Goal: Task Accomplishment & Management: Manage account settings

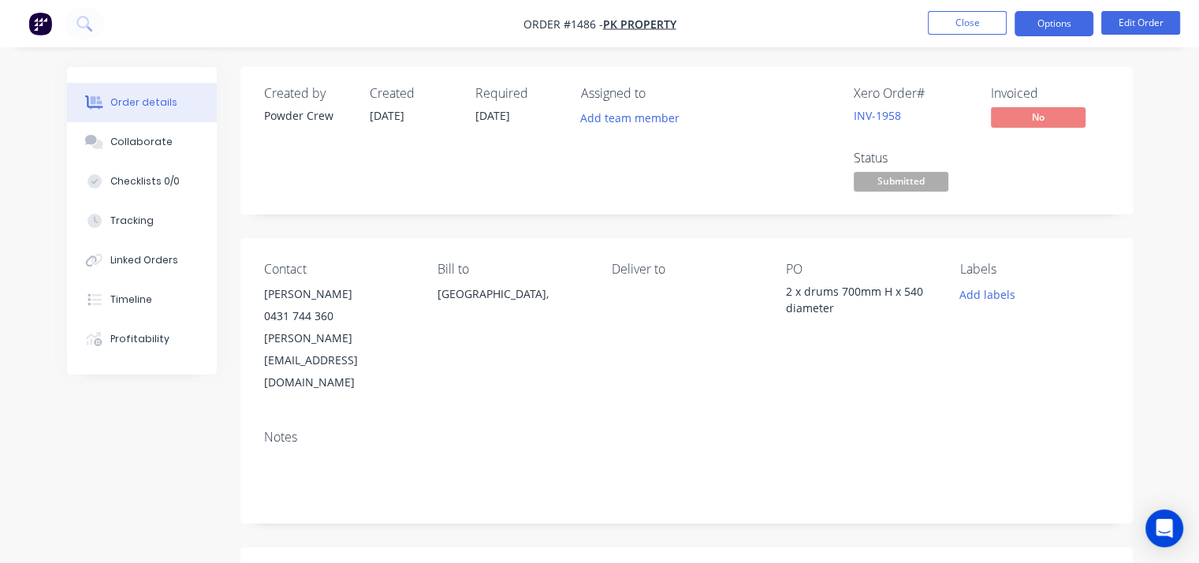
click at [1042, 26] on button "Options" at bounding box center [1054, 23] width 79 height 25
click at [717, 338] on div "Deliver to" at bounding box center [686, 328] width 149 height 132
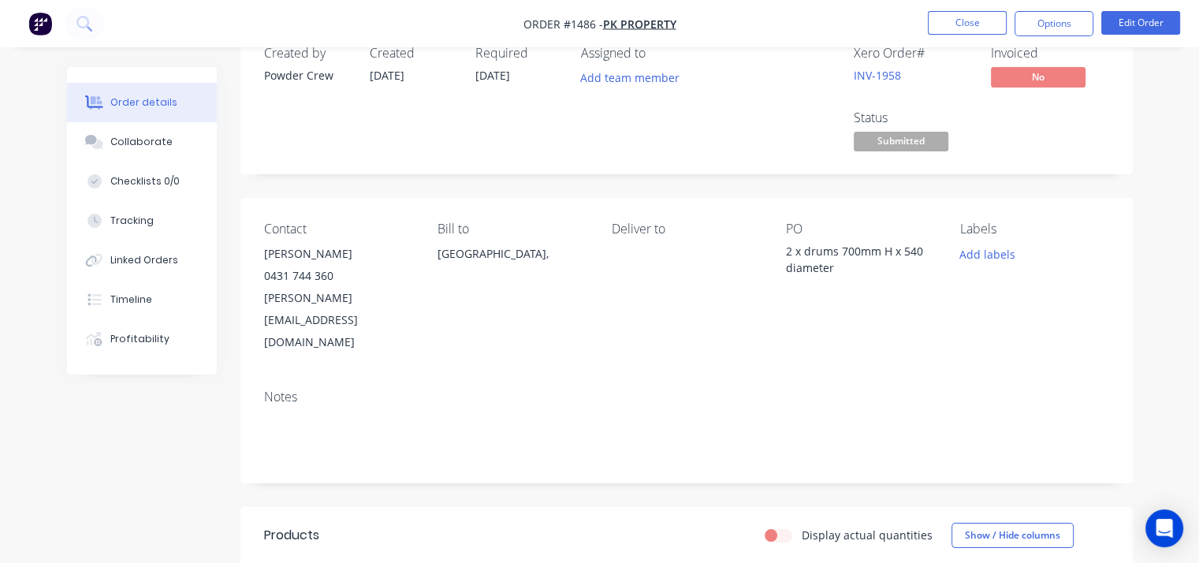
scroll to position [79, 0]
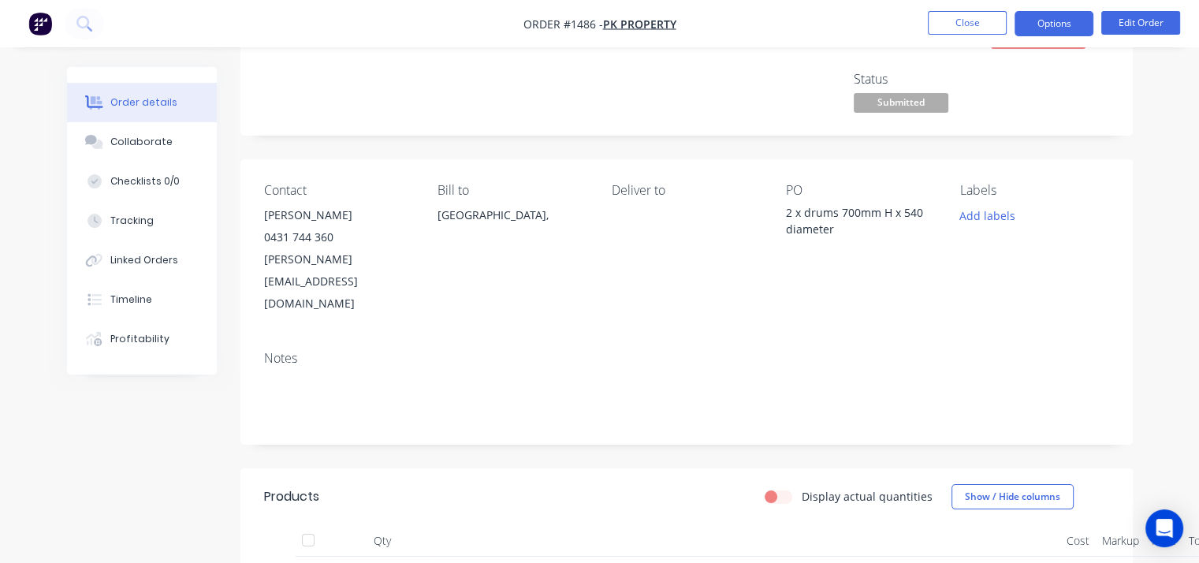
click at [1064, 30] on button "Options" at bounding box center [1054, 23] width 79 height 25
click at [1123, 24] on button "Edit Order" at bounding box center [1140, 23] width 79 height 24
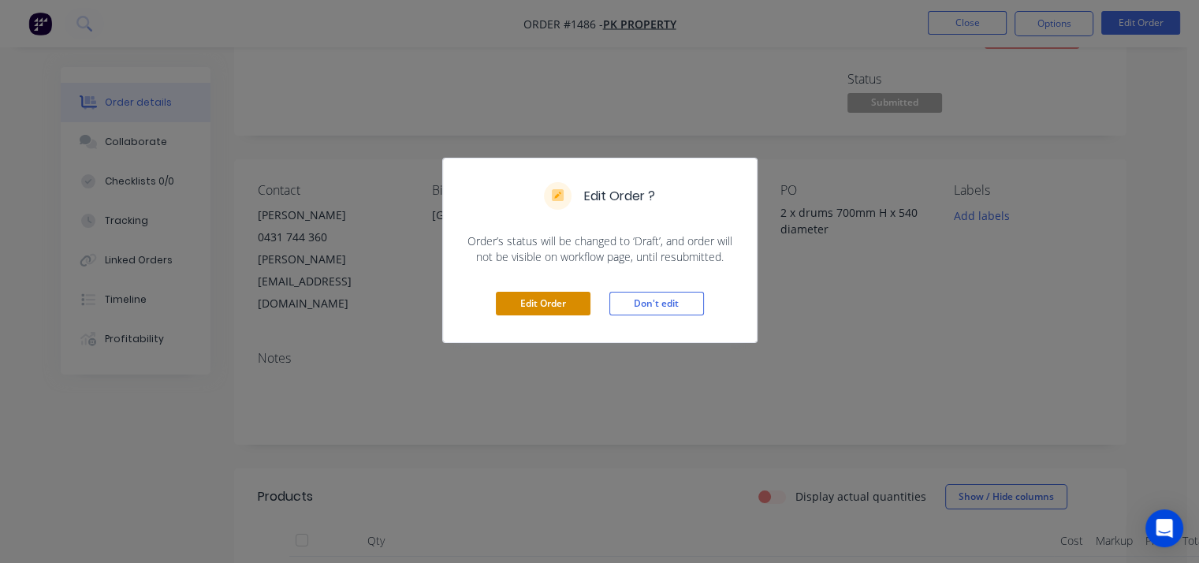
click at [539, 300] on button "Edit Order" at bounding box center [543, 304] width 95 height 24
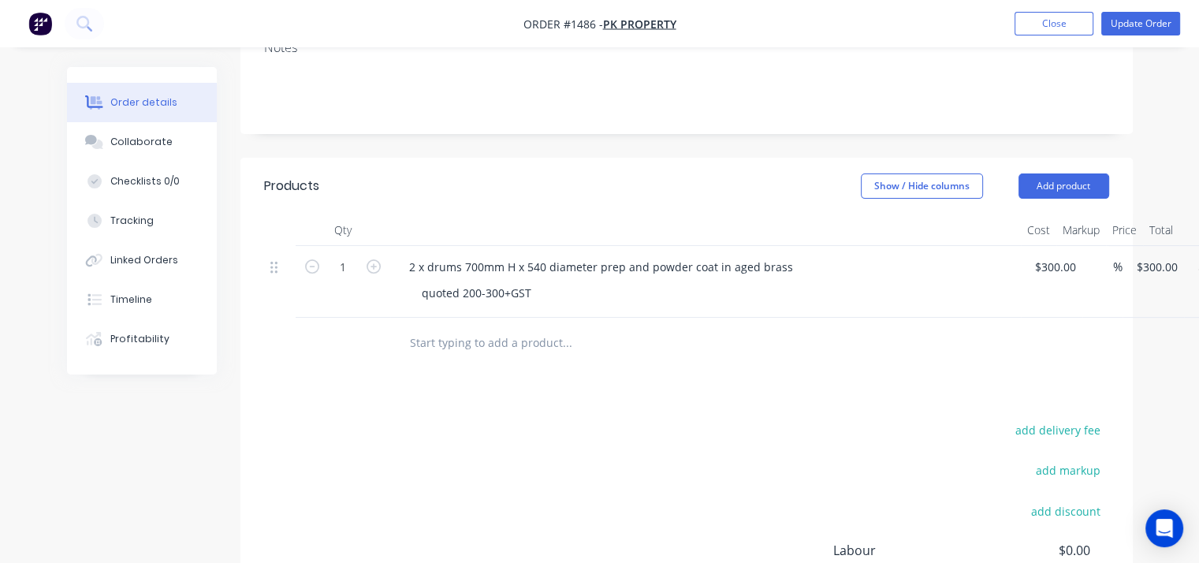
scroll to position [394, 0]
click at [600, 278] on div "quoted 200-300+GST" at bounding box center [711, 289] width 605 height 23
click at [544, 278] on div "quoted 200-300+GST" at bounding box center [711, 289] width 605 height 23
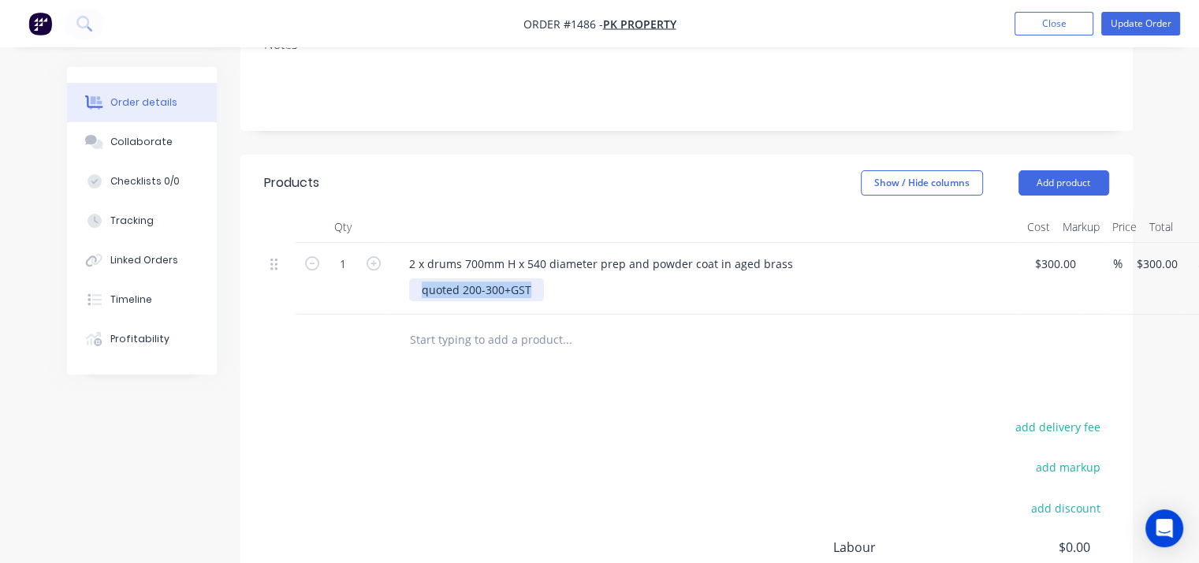
drag, startPoint x: 533, startPoint y: 249, endPoint x: 376, endPoint y: 253, distance: 156.9
click at [376, 253] on div "1 2 x drums 700mm H x 540 diameter prep and powder coat in aged brass quoted 20…" at bounding box center [686, 279] width 845 height 72
click at [535, 278] on div "quoted 200-300+GST" at bounding box center [476, 289] width 135 height 23
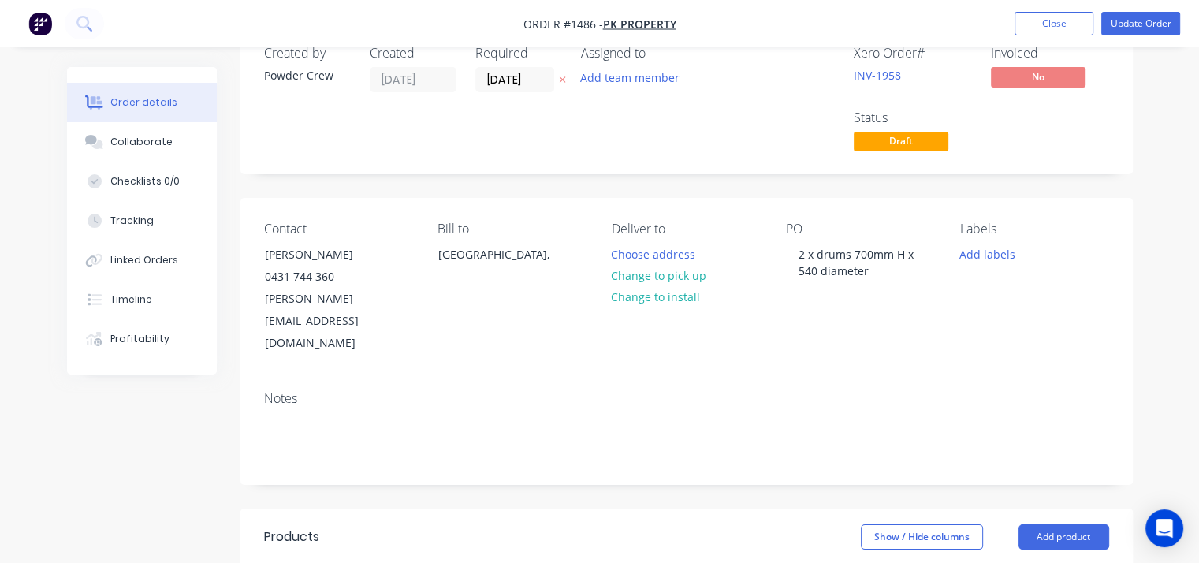
scroll to position [0, 0]
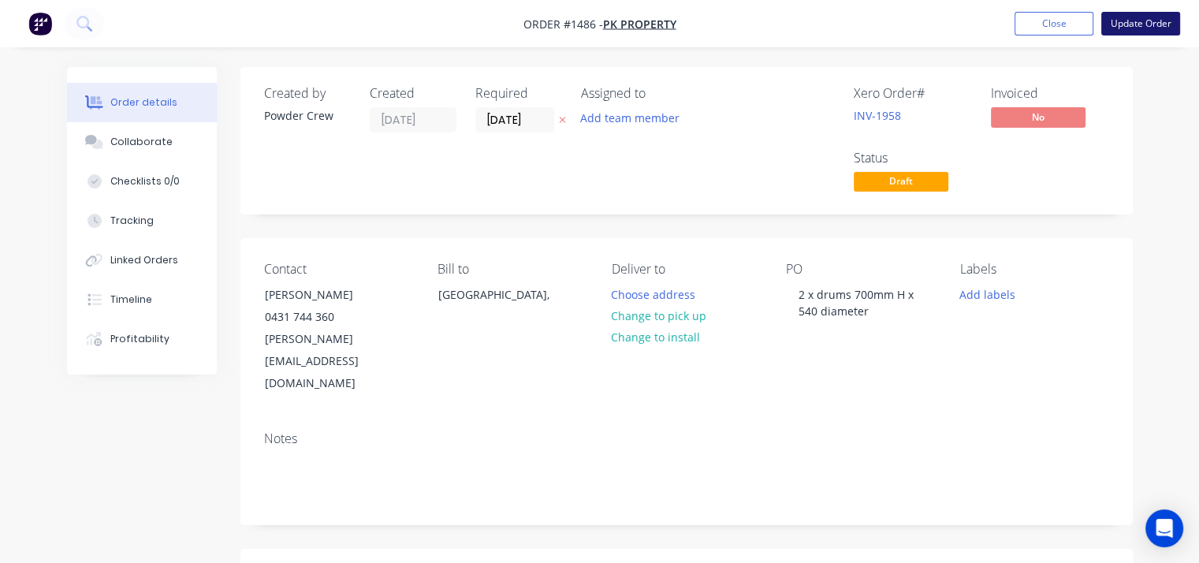
click at [1138, 26] on button "Update Order" at bounding box center [1140, 24] width 79 height 24
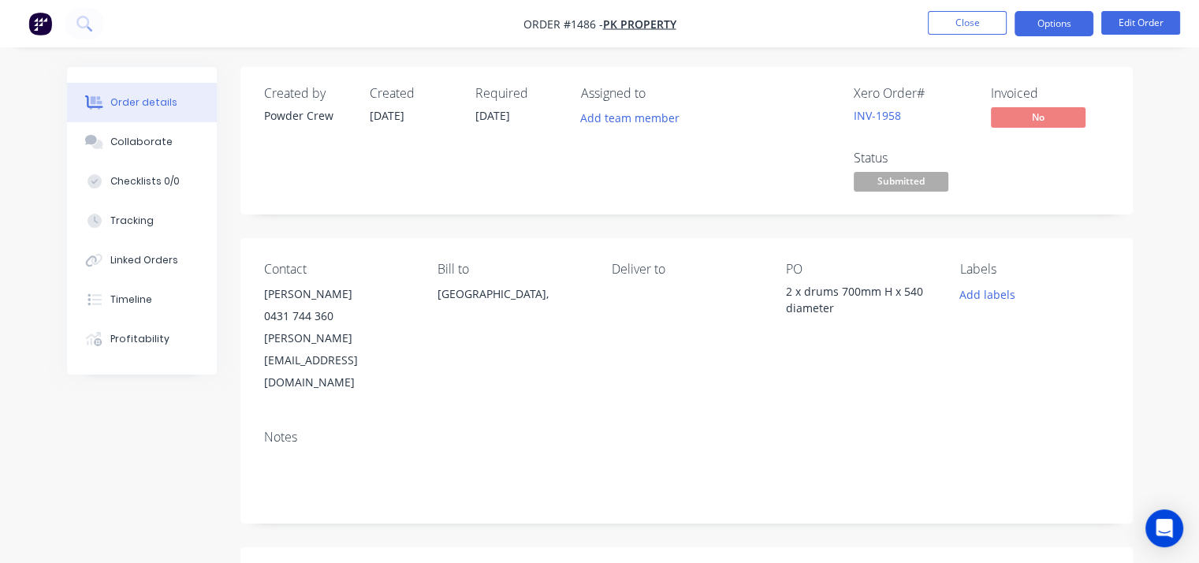
click at [1056, 22] on button "Options" at bounding box center [1054, 23] width 79 height 25
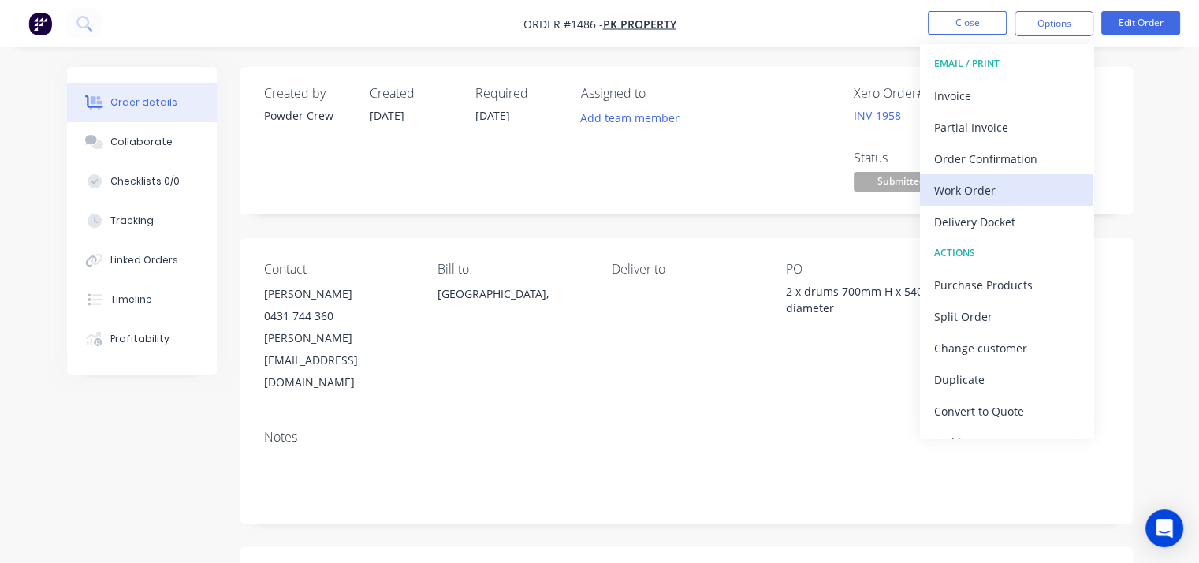
click at [1009, 189] on div "Work Order" at bounding box center [1006, 190] width 145 height 23
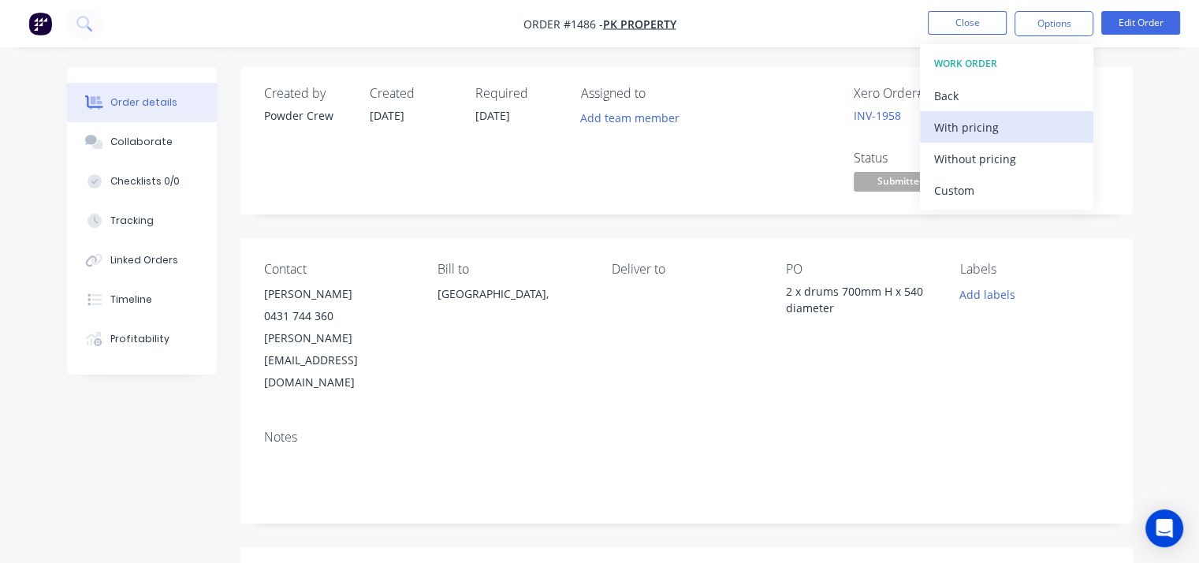
click at [966, 133] on div "With pricing" at bounding box center [1006, 127] width 145 height 23
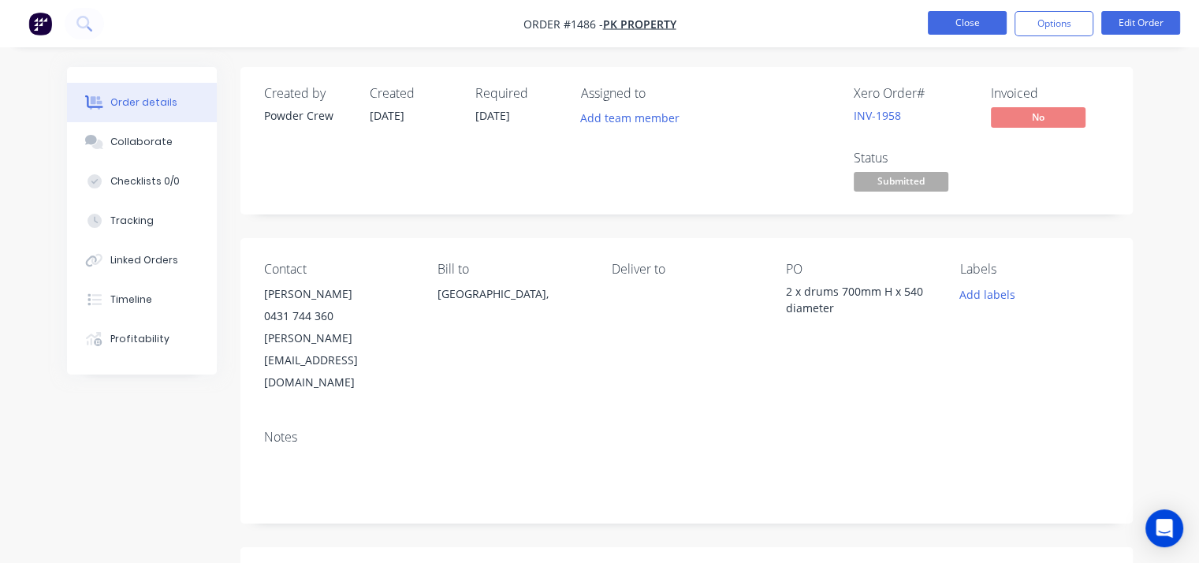
click at [967, 24] on button "Close" at bounding box center [967, 23] width 79 height 24
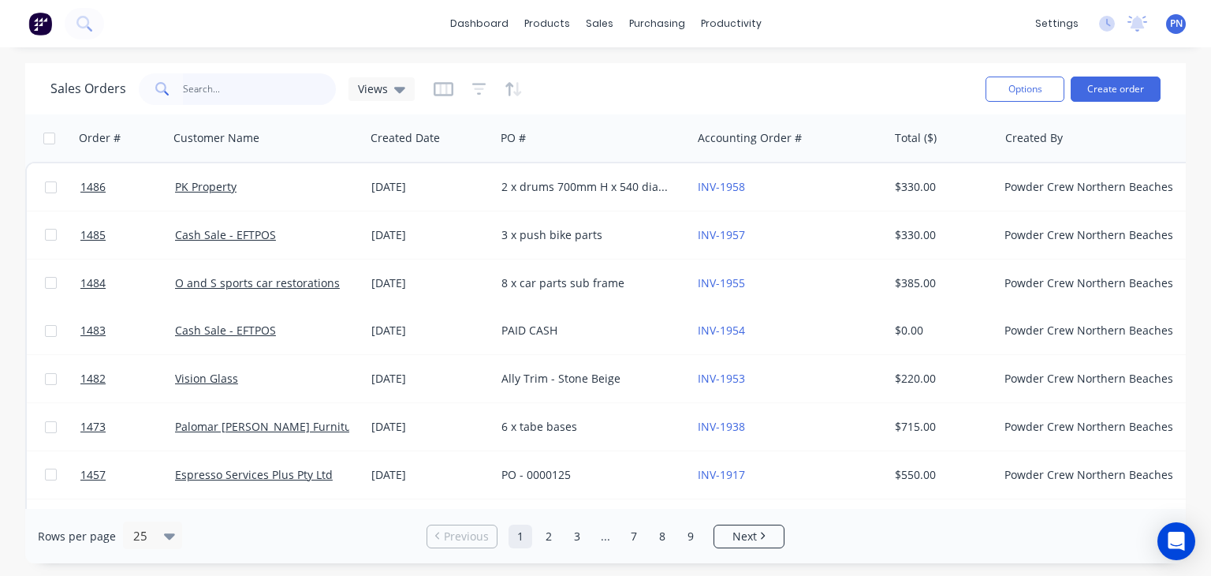
click at [241, 90] on input "text" at bounding box center [260, 89] width 154 height 32
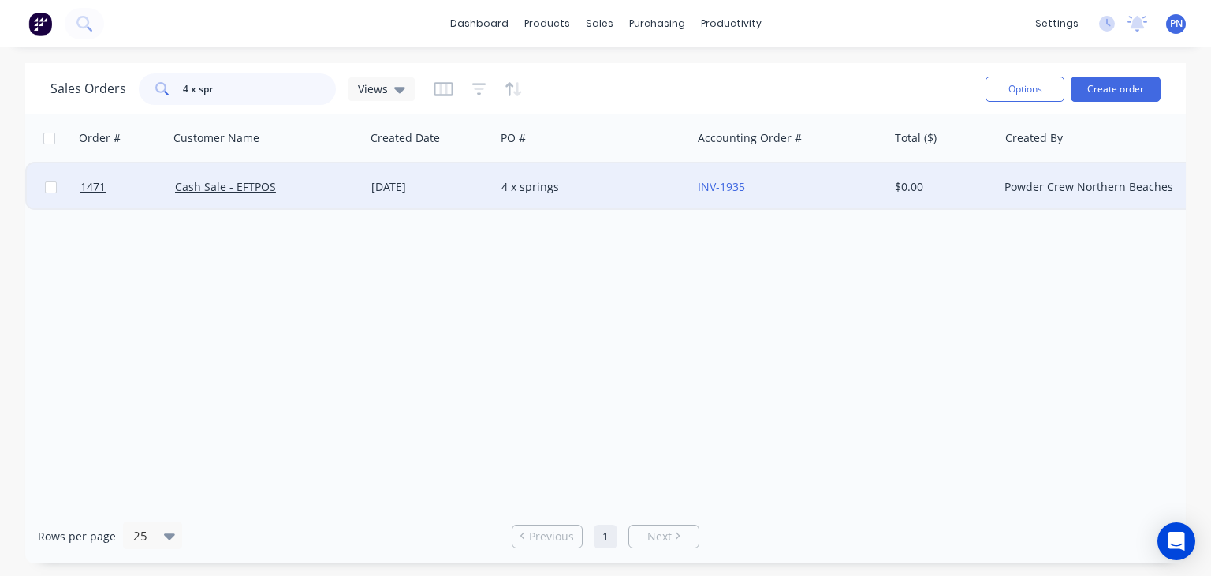
type input "4 x spr"
click at [330, 181] on div "Cash Sale - EFTPOS" at bounding box center [262, 187] width 175 height 16
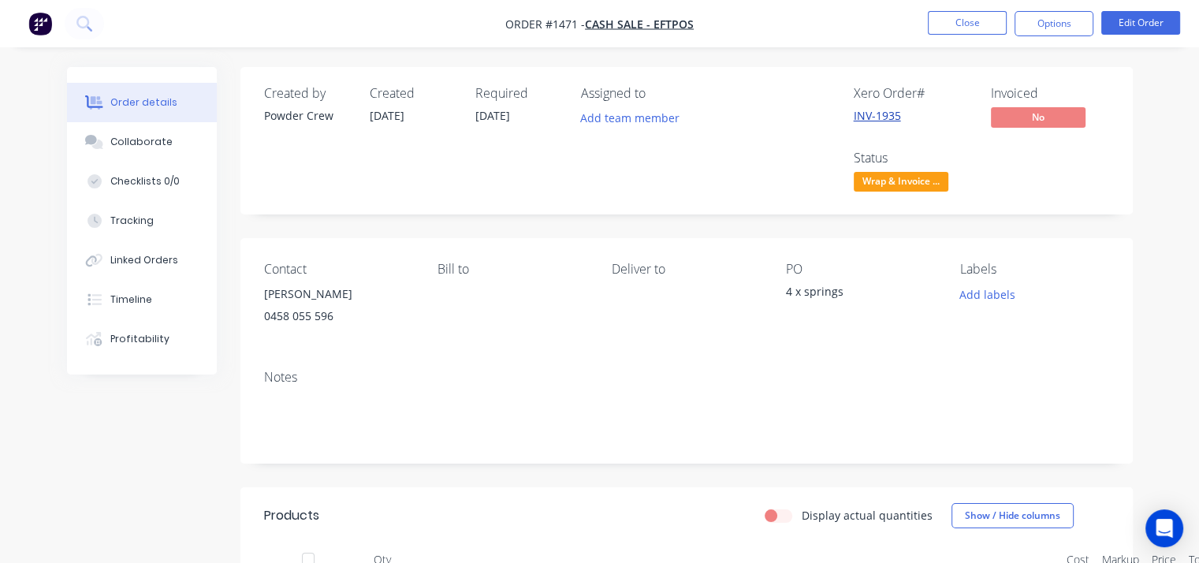
click at [896, 114] on link "INV-1935" at bounding box center [877, 115] width 47 height 15
drag, startPoint x: 59, startPoint y: 431, endPoint x: 67, endPoint y: 430, distance: 8.0
click at [63, 431] on div "Order details Collaborate Checklists 0/0 Tracking Linked Orders Timeline Profit…" at bounding box center [599, 491] width 1097 height 848
click at [902, 184] on span "Wrap & Invoice ..." at bounding box center [901, 182] width 95 height 20
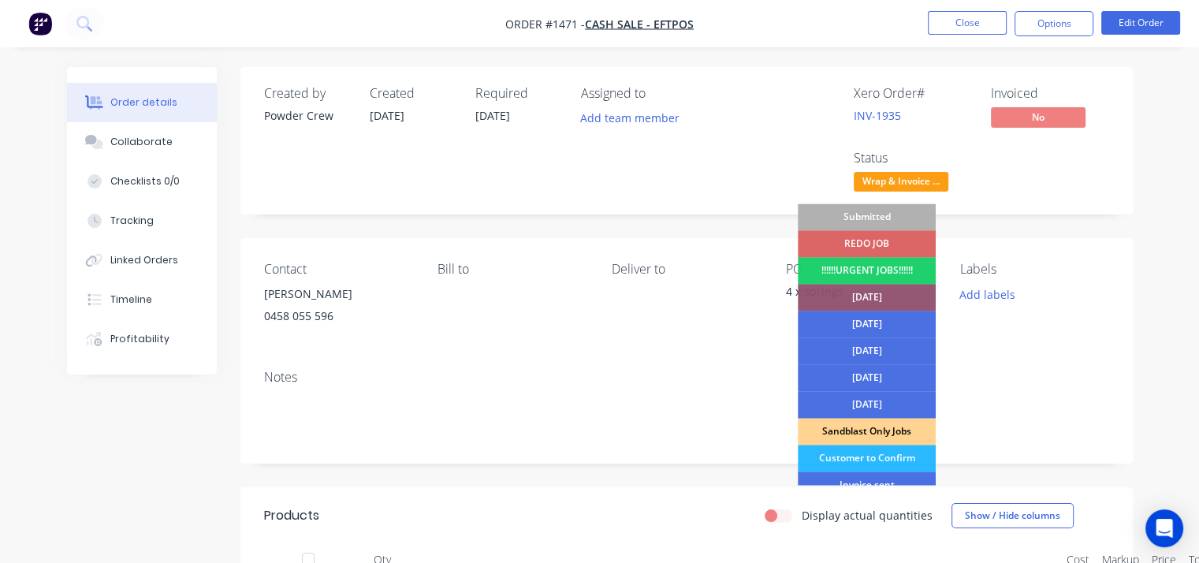
scroll to position [114, 0]
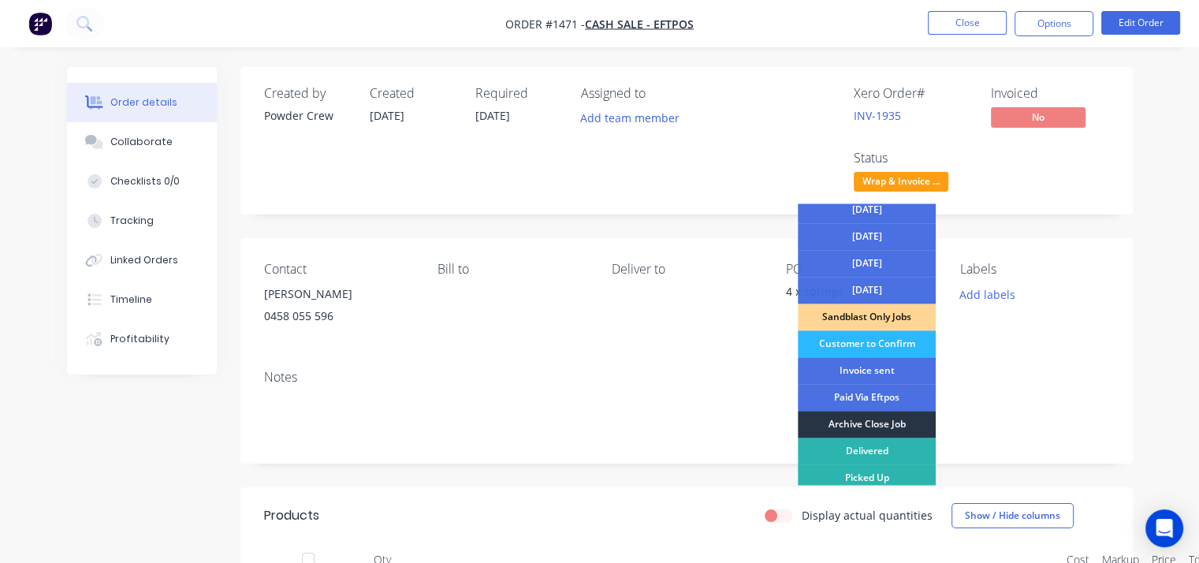
click at [881, 421] on div "Archive Close Job" at bounding box center [867, 424] width 138 height 27
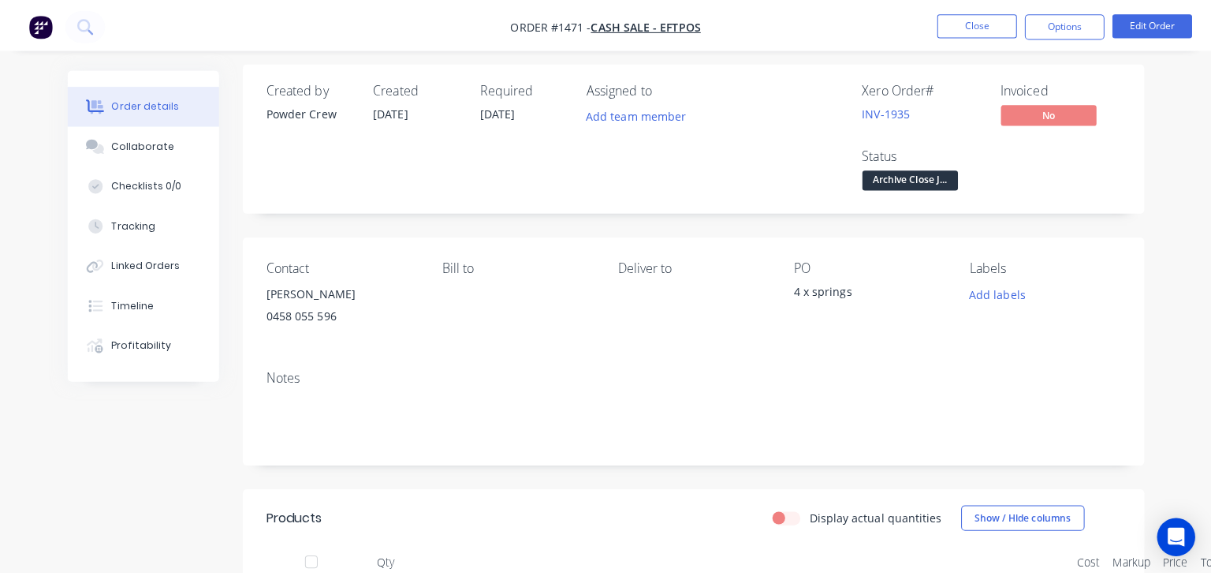
scroll to position [0, 0]
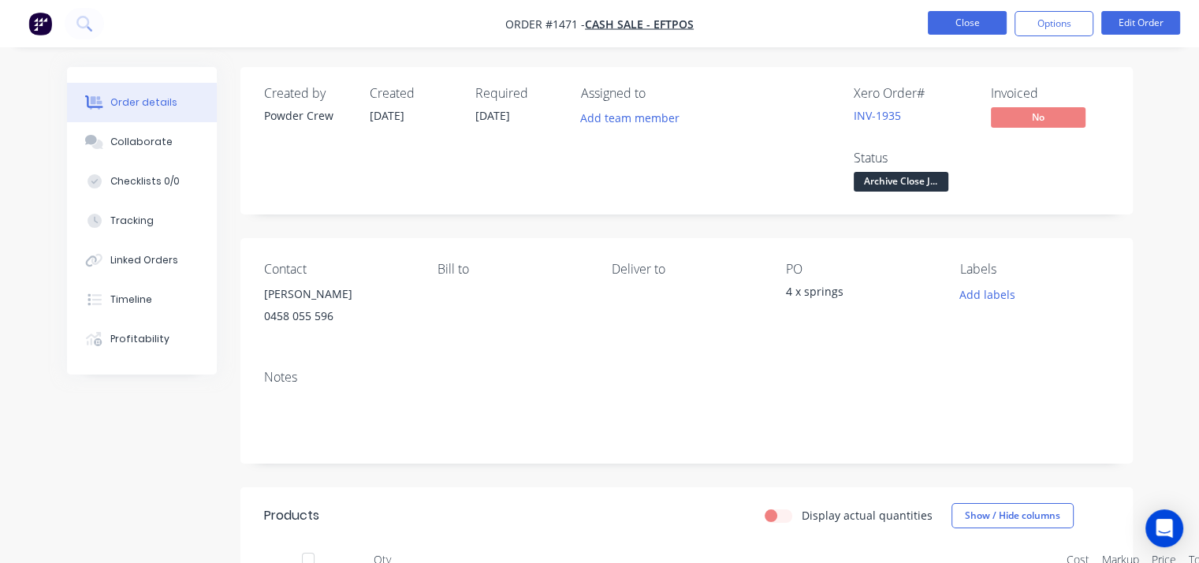
click at [948, 21] on button "Close" at bounding box center [967, 23] width 79 height 24
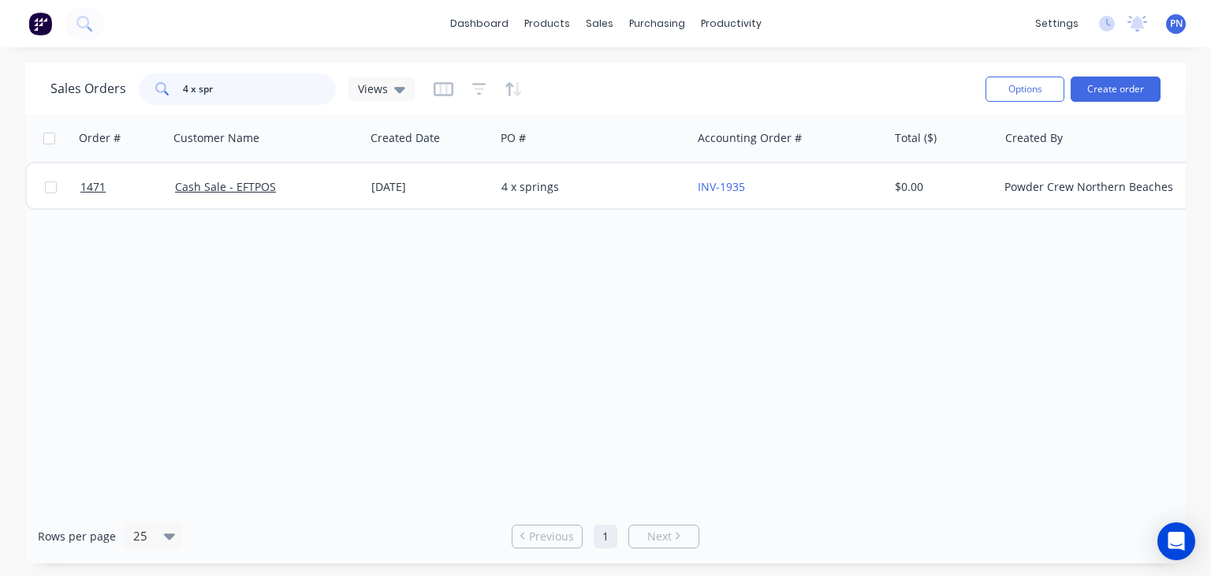
drag, startPoint x: 270, startPoint y: 95, endPoint x: 0, endPoint y: 102, distance: 270.5
click at [0, 95] on div "Sales Orders 4 x spr Views Options Create order Order # Customer Name Created D…" at bounding box center [605, 313] width 1211 height 500
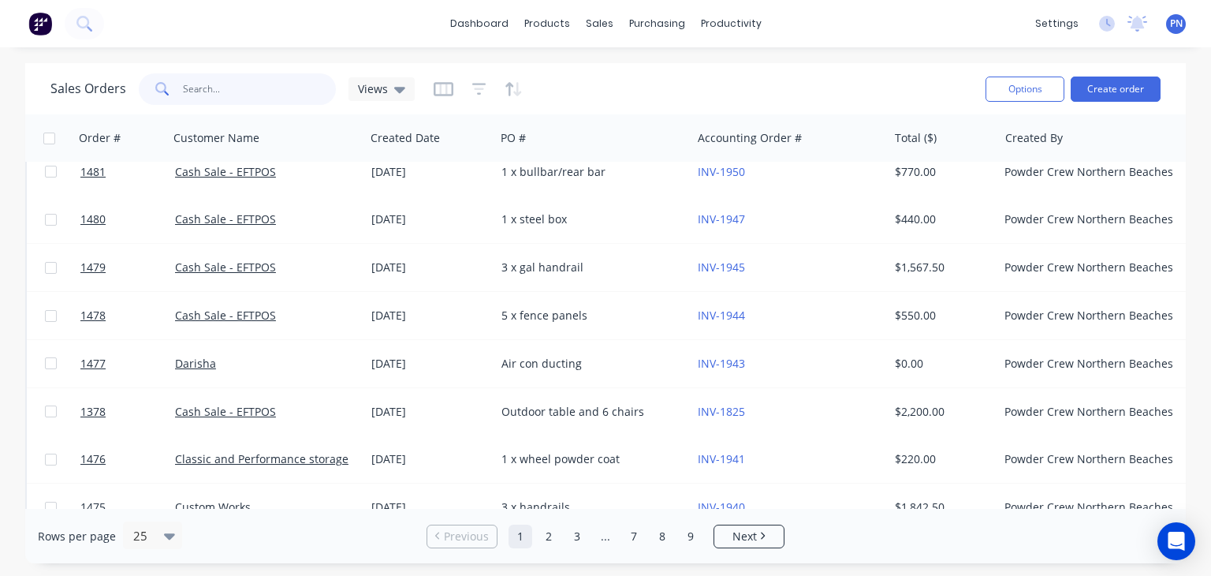
scroll to position [228, 0]
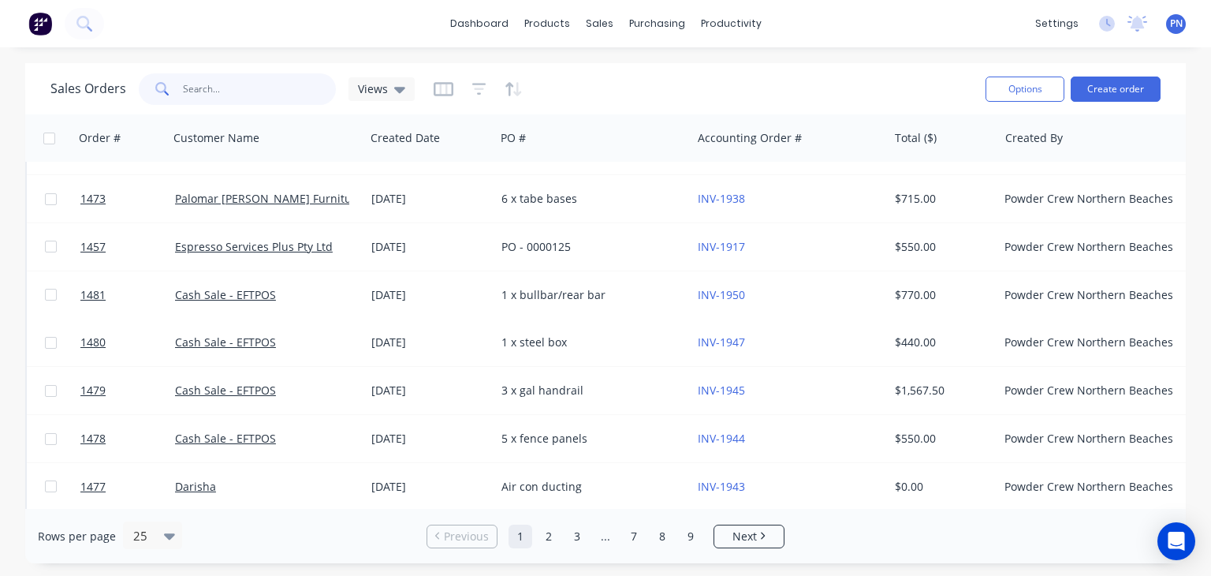
click at [240, 83] on input "text" at bounding box center [260, 89] width 154 height 32
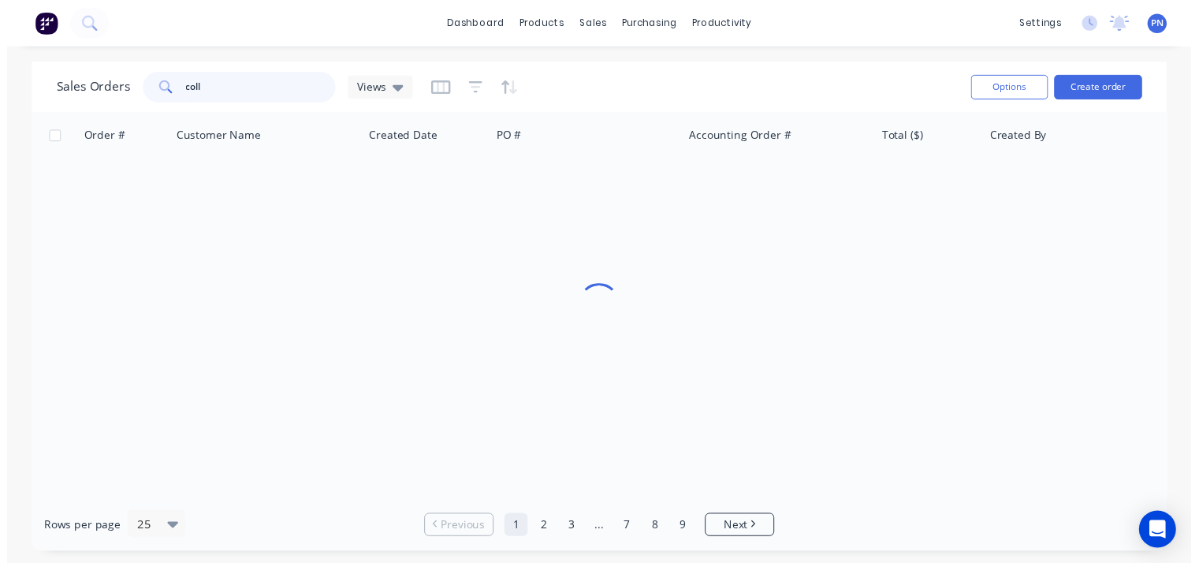
scroll to position [0, 0]
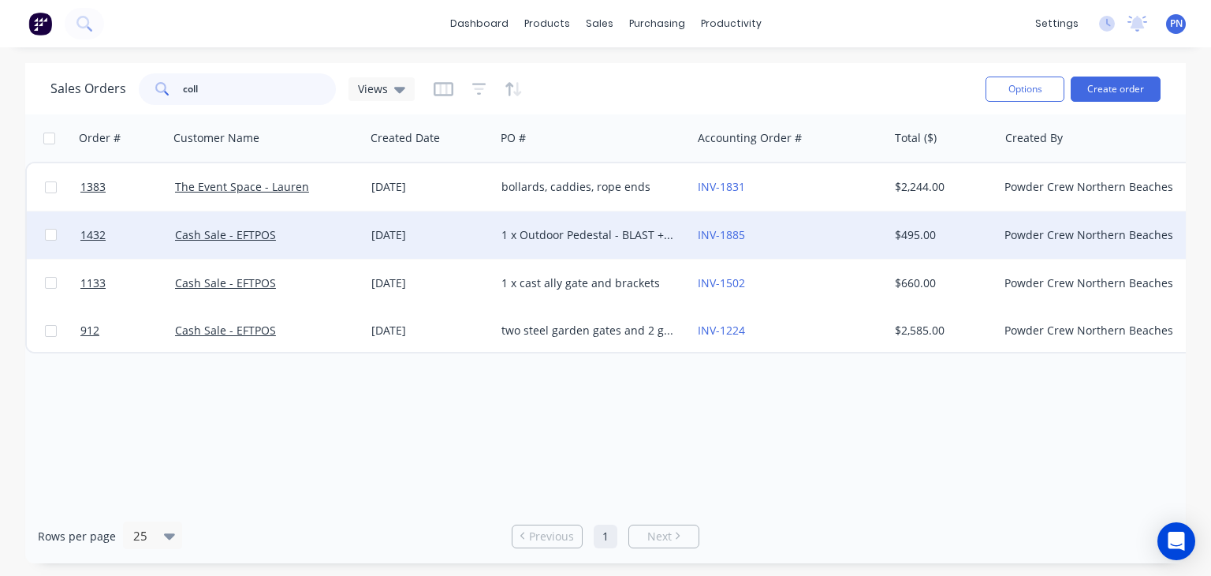
type input "coll"
click at [453, 236] on div "28 Aug 2025" at bounding box center [429, 235] width 117 height 16
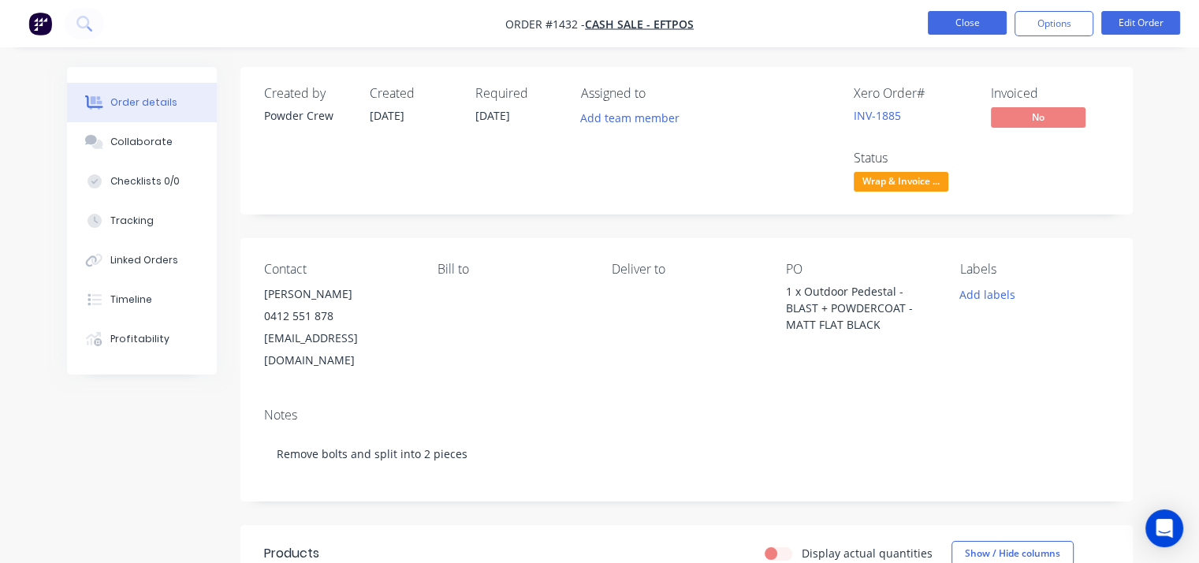
click at [974, 17] on button "Close" at bounding box center [967, 23] width 79 height 24
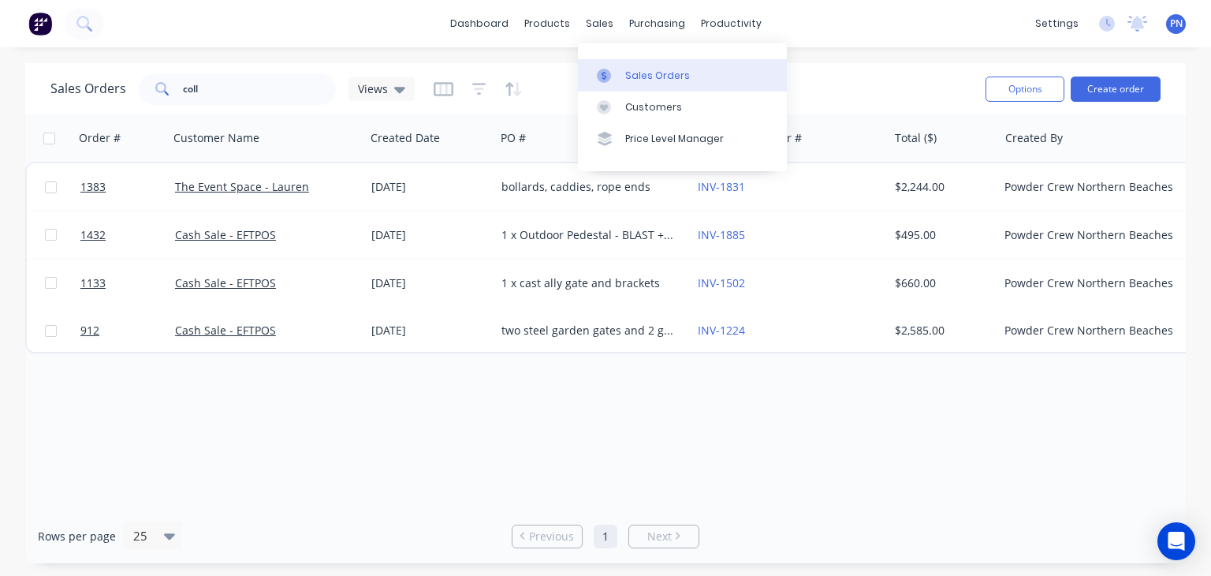
click at [643, 69] on div "Sales Orders" at bounding box center [657, 76] width 65 height 14
click at [252, 91] on input "coll" at bounding box center [260, 89] width 154 height 32
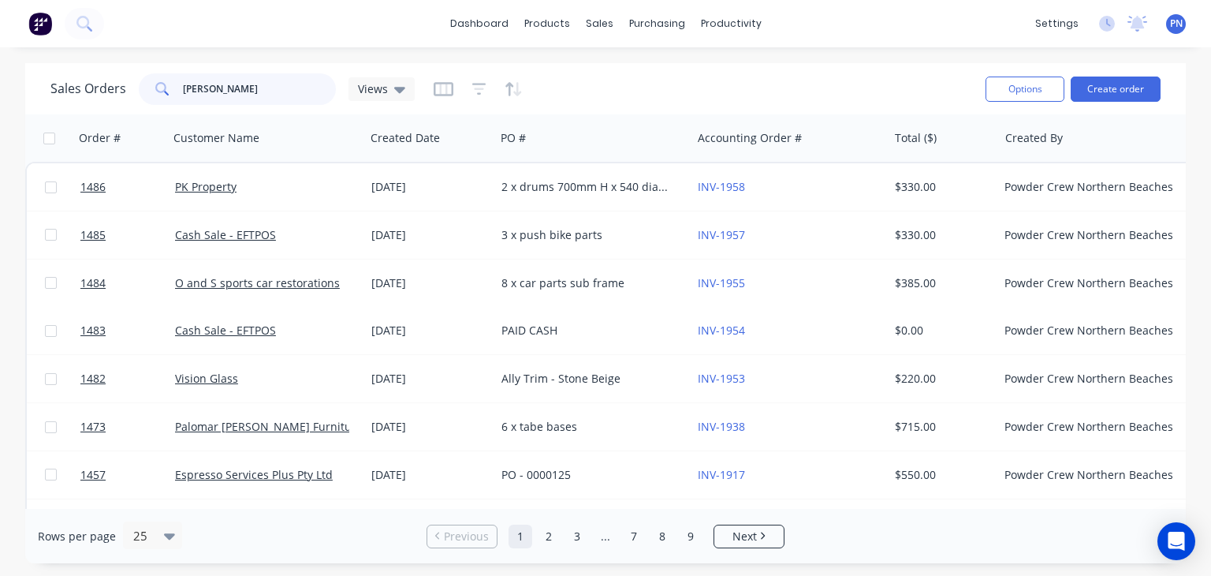
type input "colin"
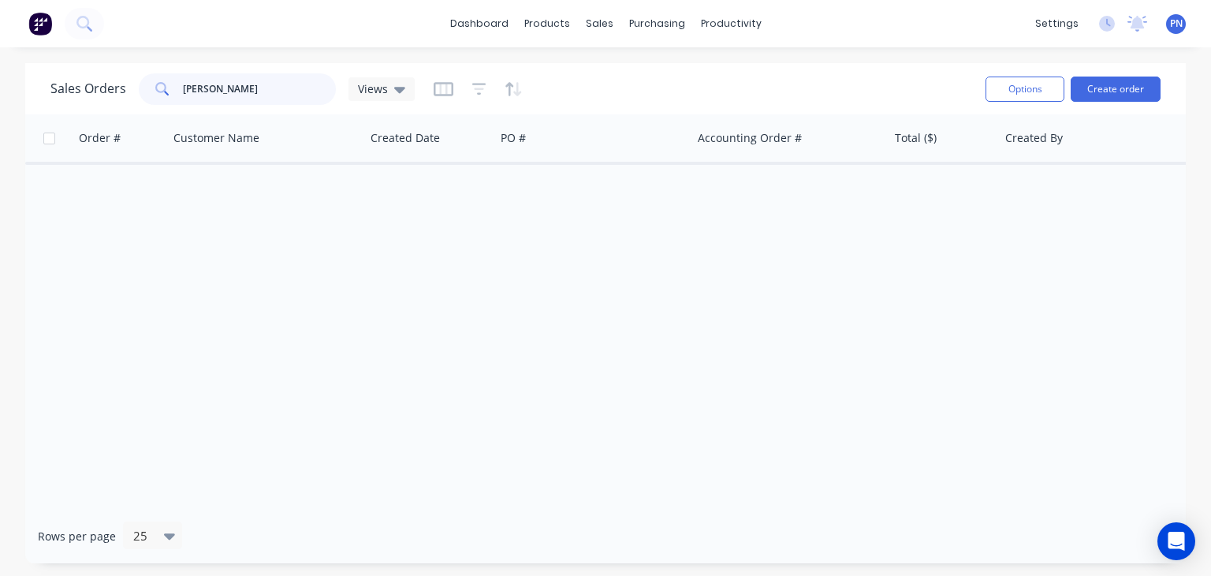
click at [249, 86] on input "colin" at bounding box center [260, 89] width 154 height 32
type input "coll"
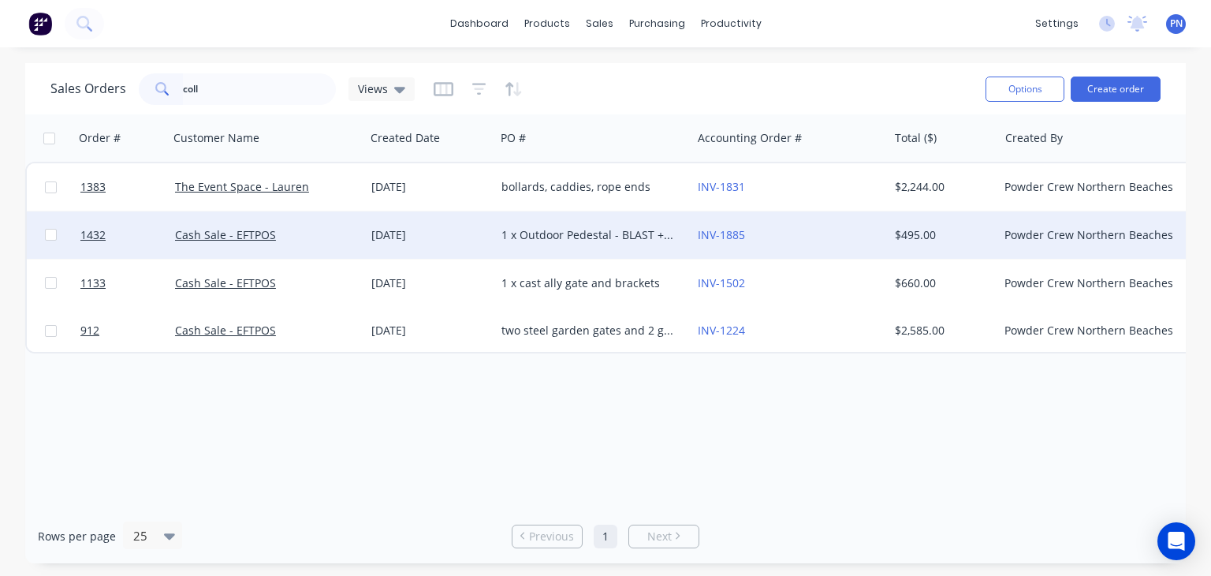
click at [553, 237] on div "1 x Outdoor Pedestal - BLAST + POWDERCOAT - MATT FLAT BLACK" at bounding box center [588, 235] width 175 height 16
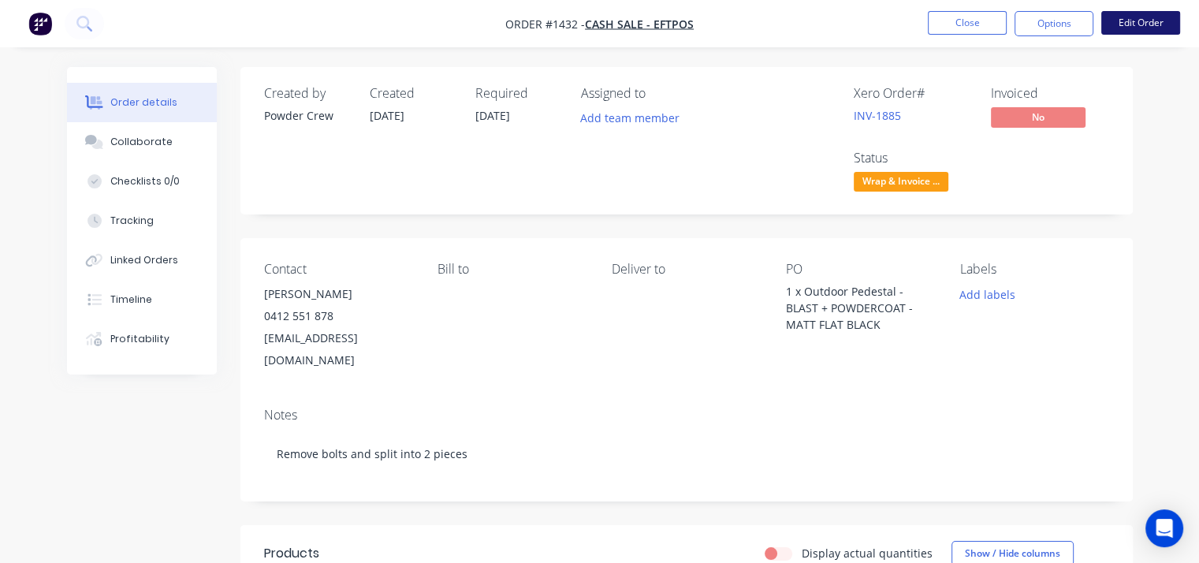
click at [1135, 13] on button "Edit Order" at bounding box center [1140, 23] width 79 height 24
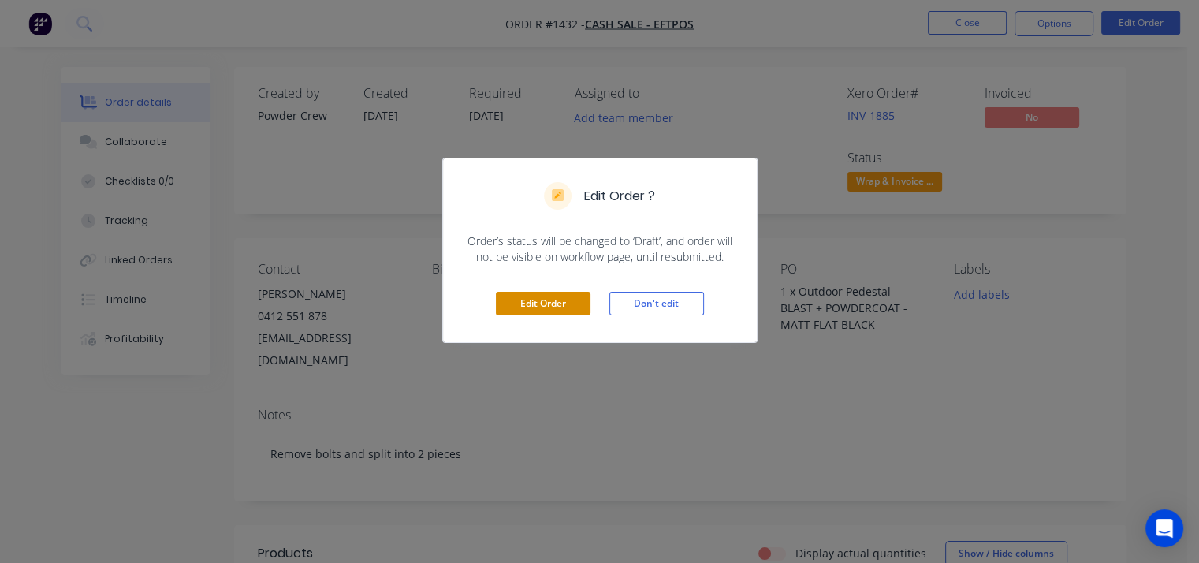
click at [549, 301] on button "Edit Order" at bounding box center [543, 304] width 95 height 24
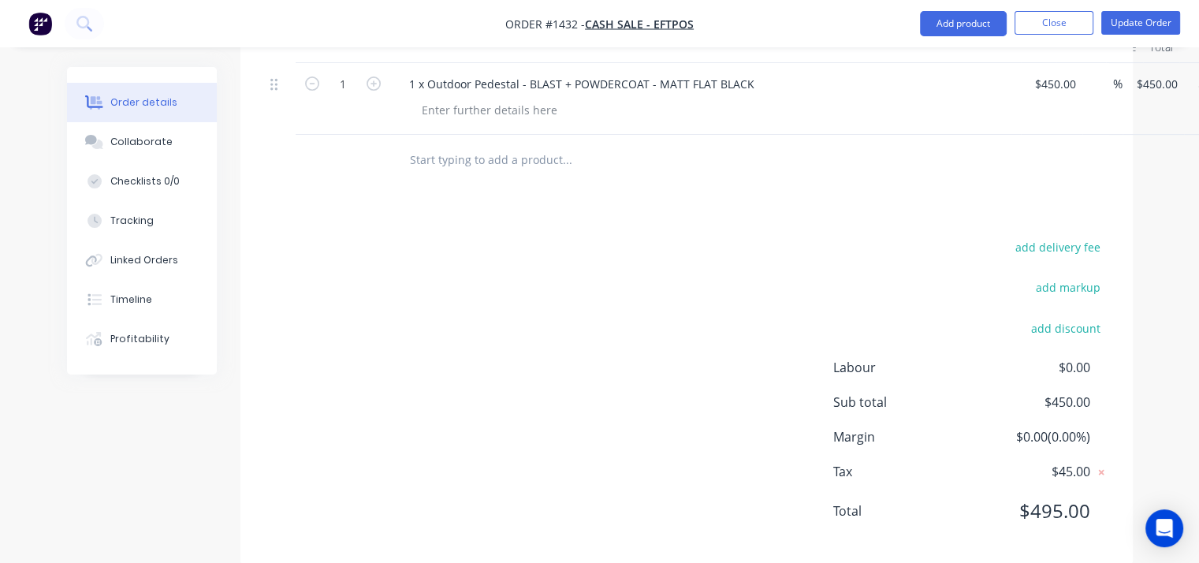
scroll to position [394, 0]
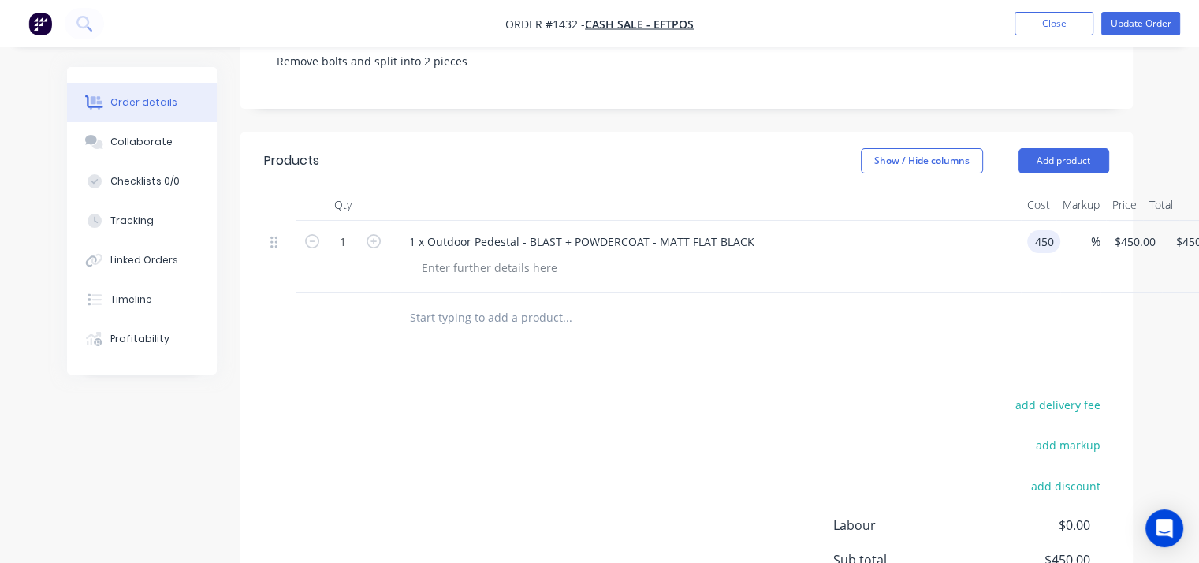
click at [1055, 230] on div "450 450" at bounding box center [1047, 241] width 27 height 23
type input "$0.00"
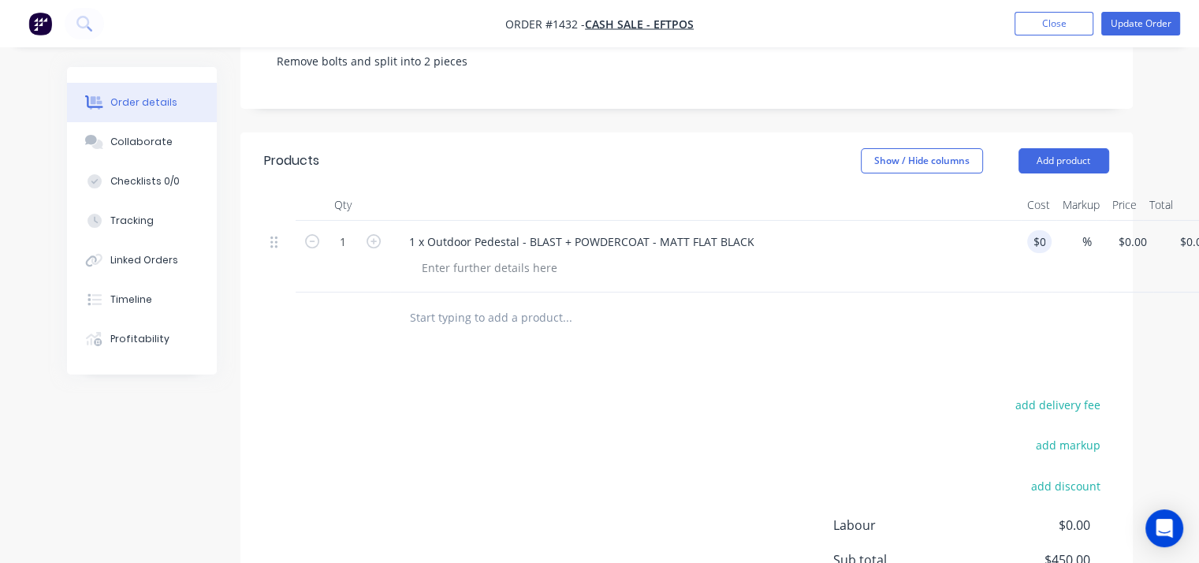
click at [1022, 292] on div at bounding box center [686, 317] width 845 height 51
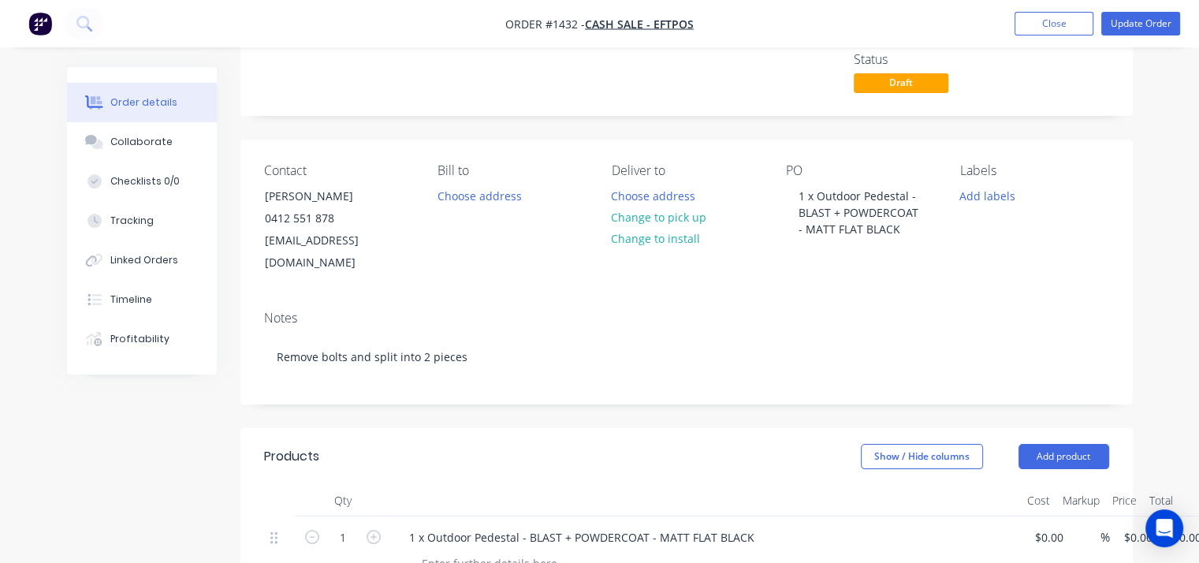
scroll to position [0, 0]
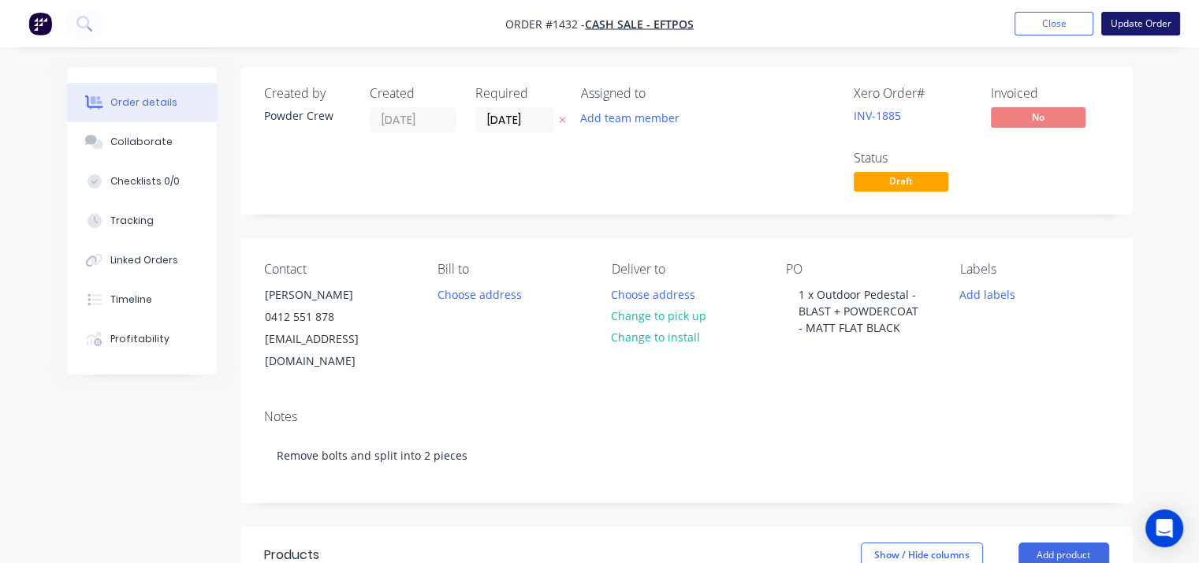
click at [1140, 20] on button "Update Order" at bounding box center [1140, 24] width 79 height 24
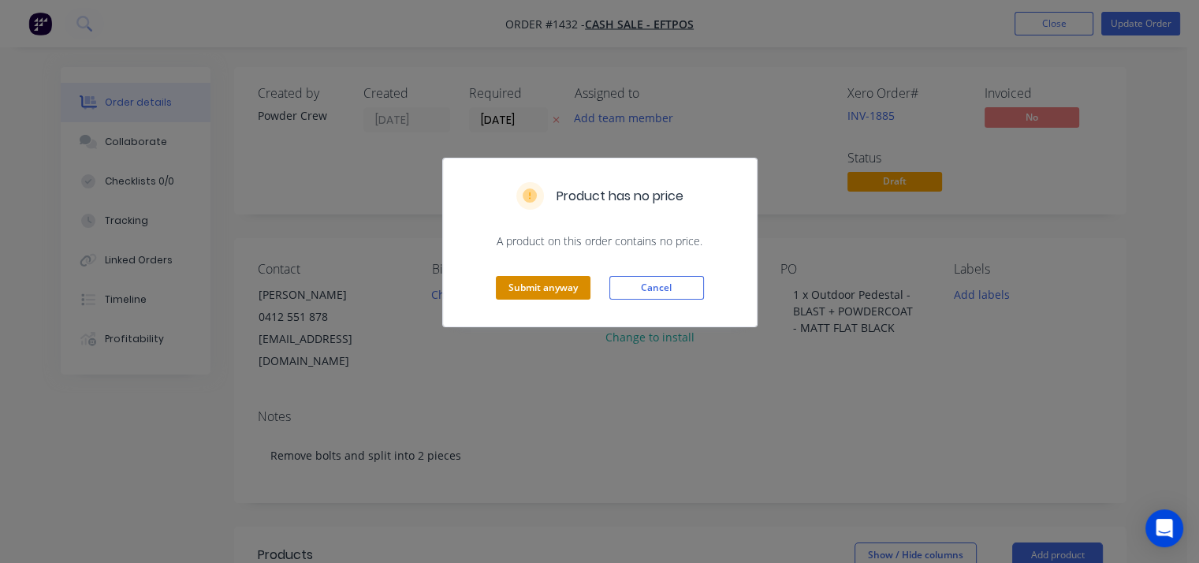
click at [553, 279] on button "Submit anyway" at bounding box center [543, 288] width 95 height 24
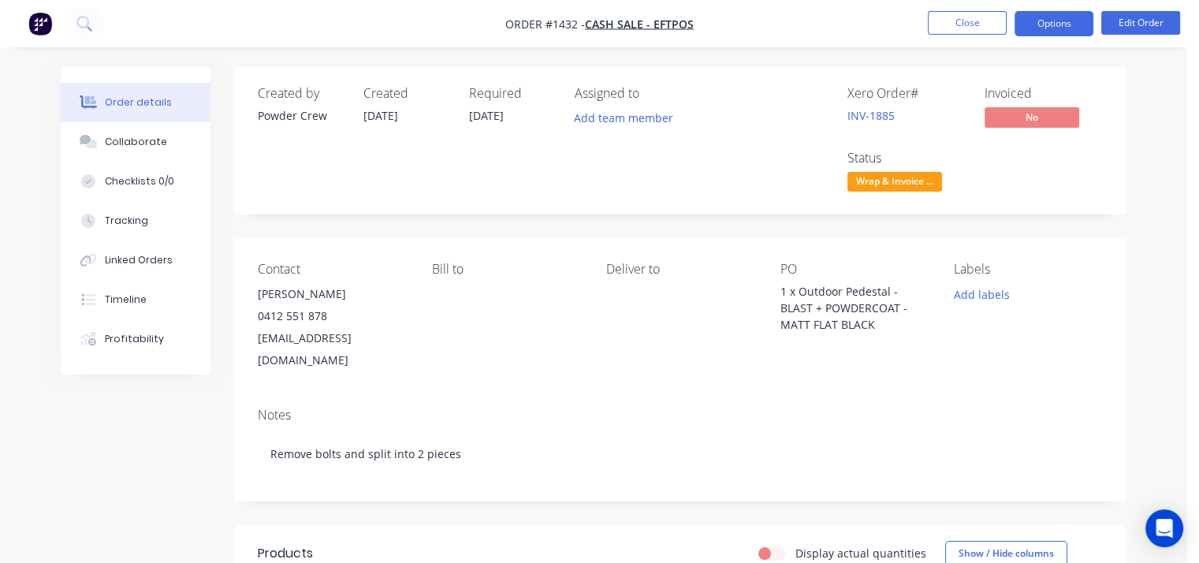
click at [1039, 17] on button "Options" at bounding box center [1054, 23] width 79 height 25
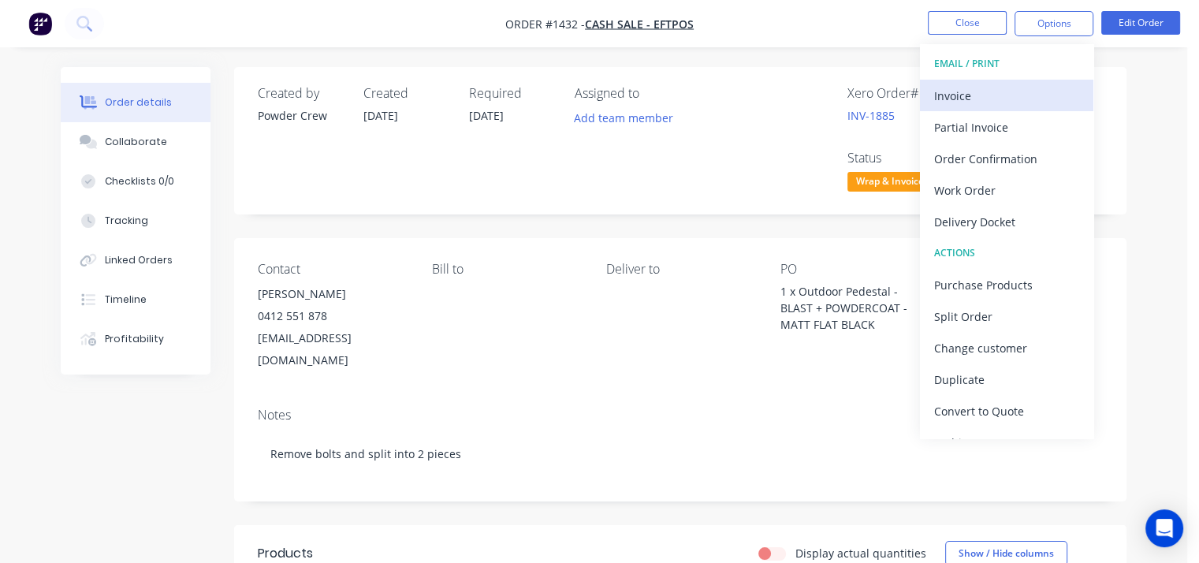
click at [1014, 99] on div "Invoice" at bounding box center [1006, 95] width 145 height 23
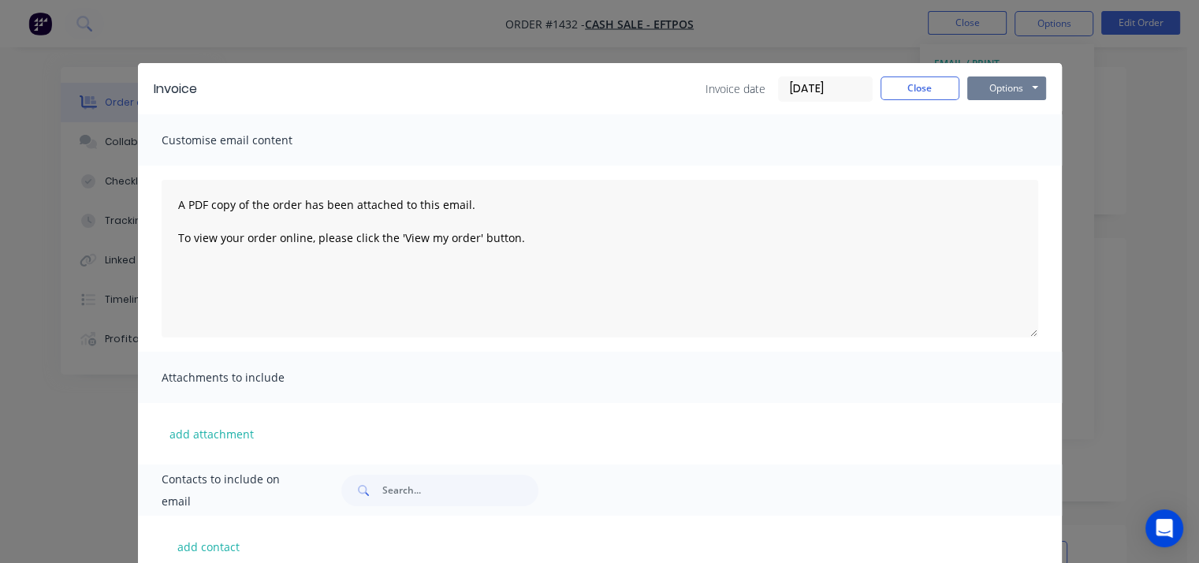
click at [1012, 83] on button "Options" at bounding box center [1006, 88] width 79 height 24
click at [1012, 121] on button "Preview" at bounding box center [1017, 116] width 101 height 26
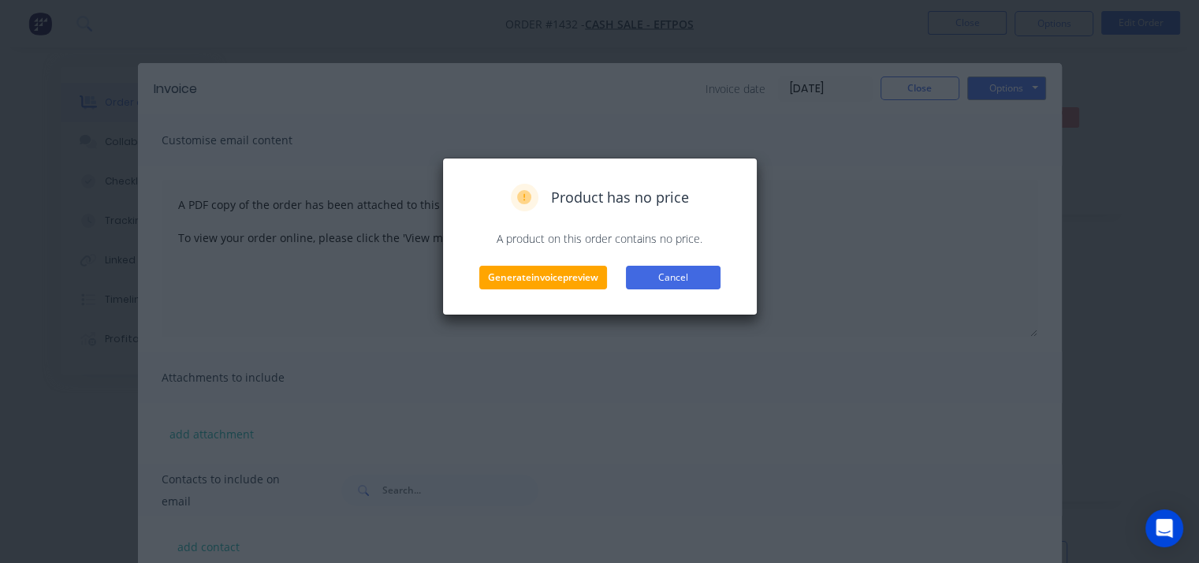
click at [680, 275] on button "Cancel" at bounding box center [673, 278] width 95 height 24
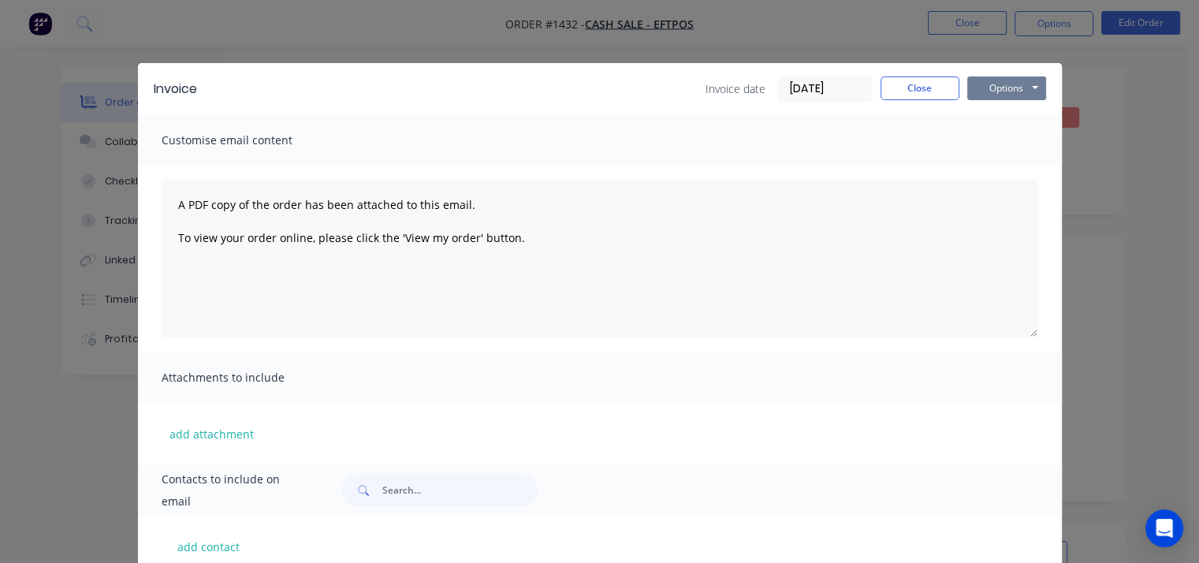
click at [1000, 86] on button "Options" at bounding box center [1006, 88] width 79 height 24
click at [1002, 140] on button "Print" at bounding box center [1017, 142] width 101 height 26
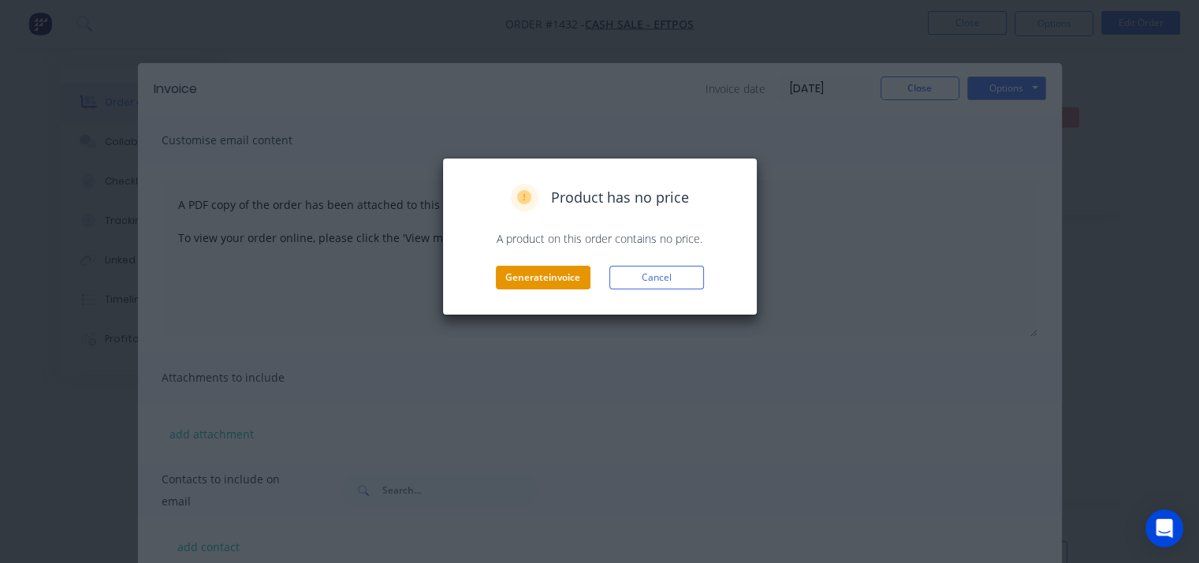
click at [556, 281] on button "Generate invoice" at bounding box center [543, 278] width 95 height 24
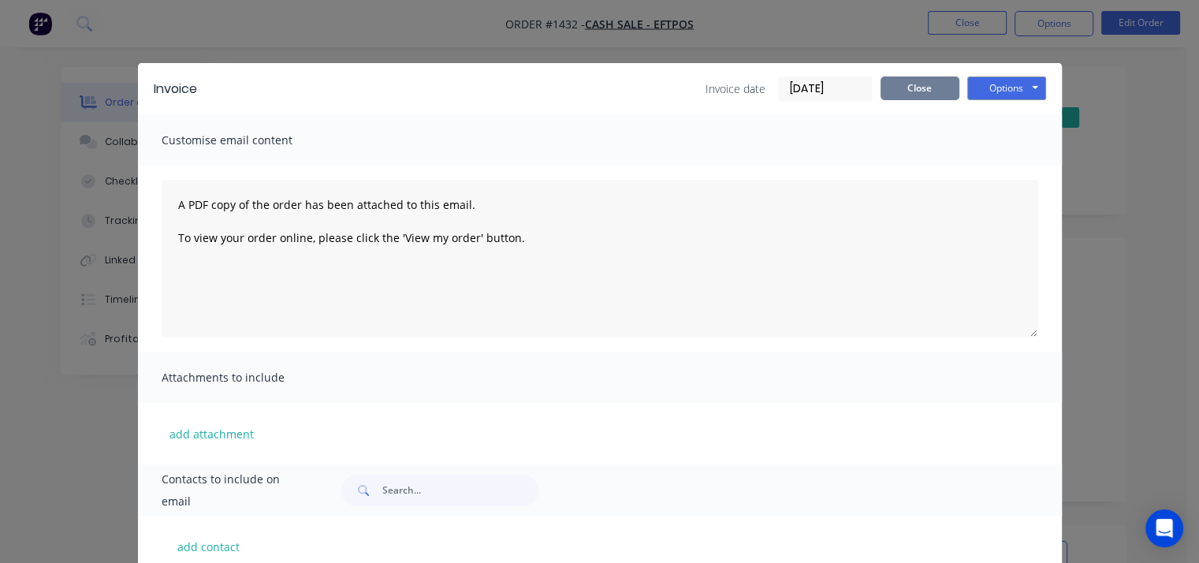
click at [930, 88] on button "Close" at bounding box center [920, 88] width 79 height 24
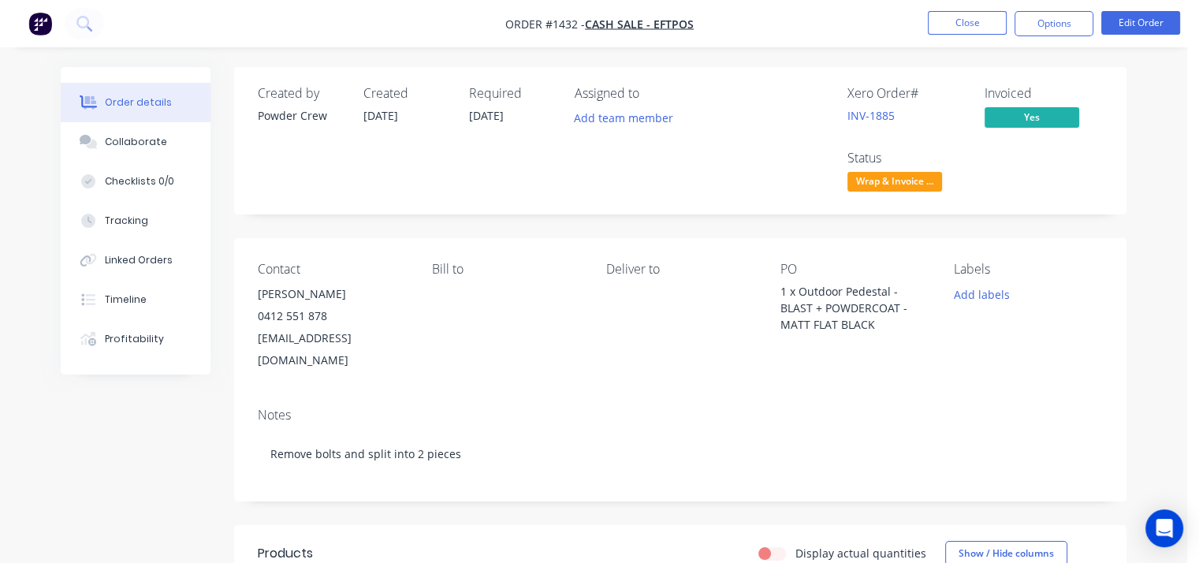
click at [1123, 101] on div "Created by Powder Crew Created 28/08/25 Required 28/08/25 Assigned to Add team …" at bounding box center [680, 140] width 892 height 147
click at [1132, 21] on button "Edit Order" at bounding box center [1140, 23] width 79 height 24
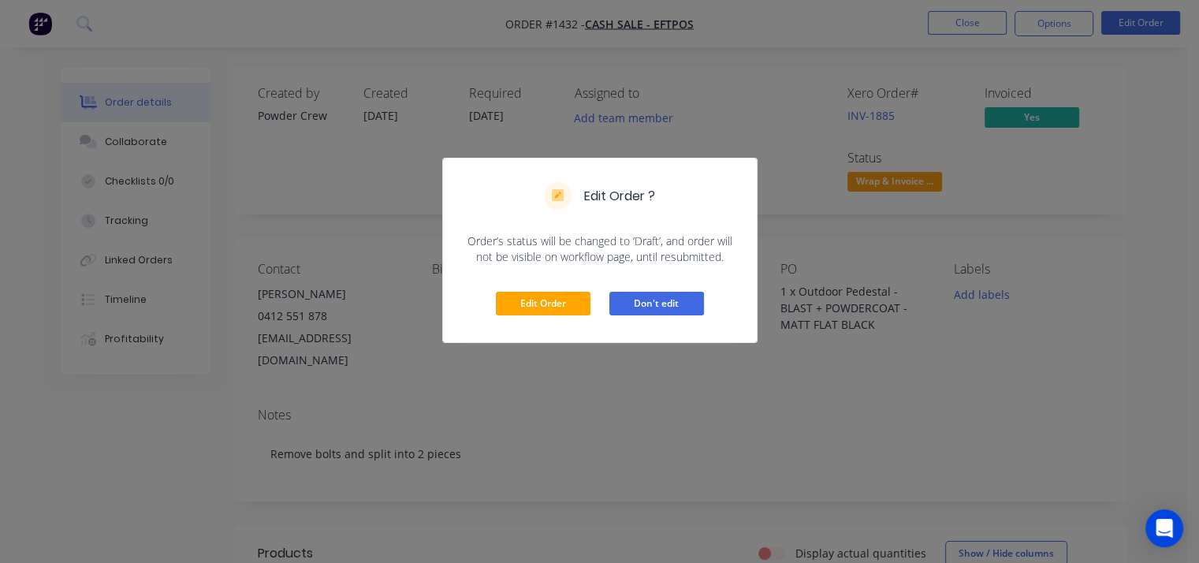
click at [675, 304] on button "Don't edit" at bounding box center [656, 304] width 95 height 24
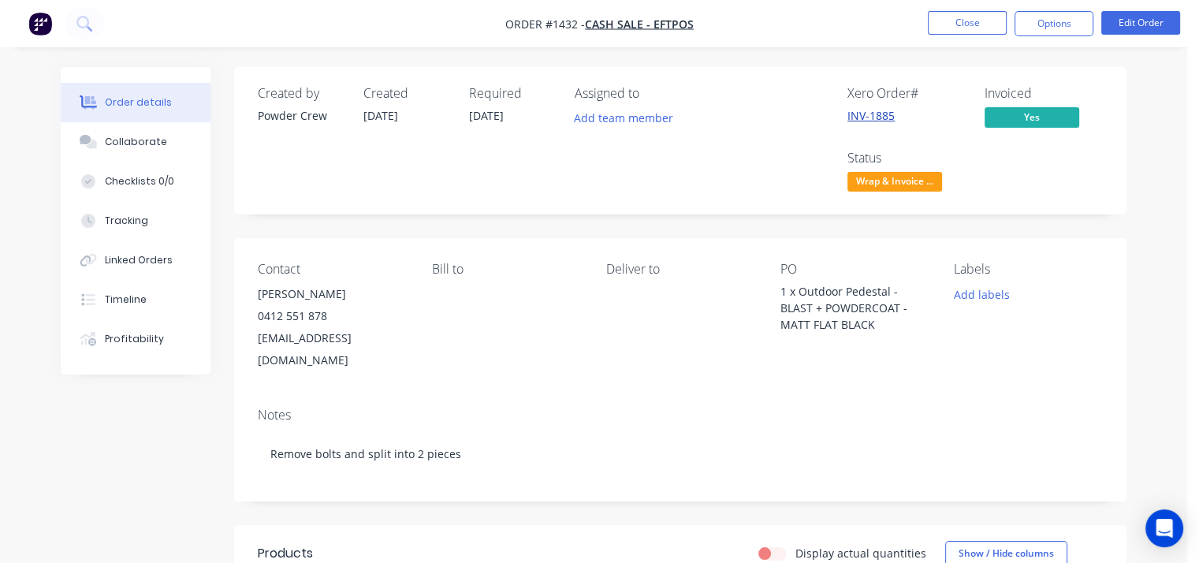
click at [866, 119] on link "INV-1885" at bounding box center [871, 115] width 47 height 15
drag, startPoint x: 1113, startPoint y: 133, endPoint x: 972, endPoint y: 177, distance: 147.9
click at [1112, 134] on div "Created by Powder Crew Created 28/08/25 Required 28/08/25 Assigned to Add team …" at bounding box center [680, 140] width 892 height 147
click at [924, 190] on span "Wrap & Invoice ..." at bounding box center [895, 182] width 95 height 20
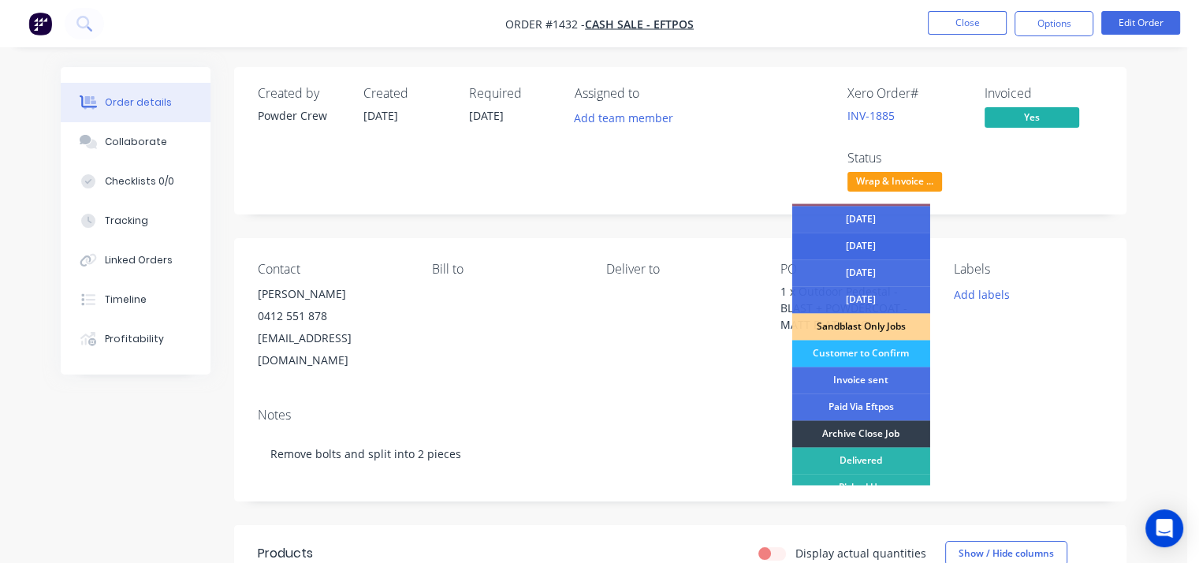
scroll to position [114, 0]
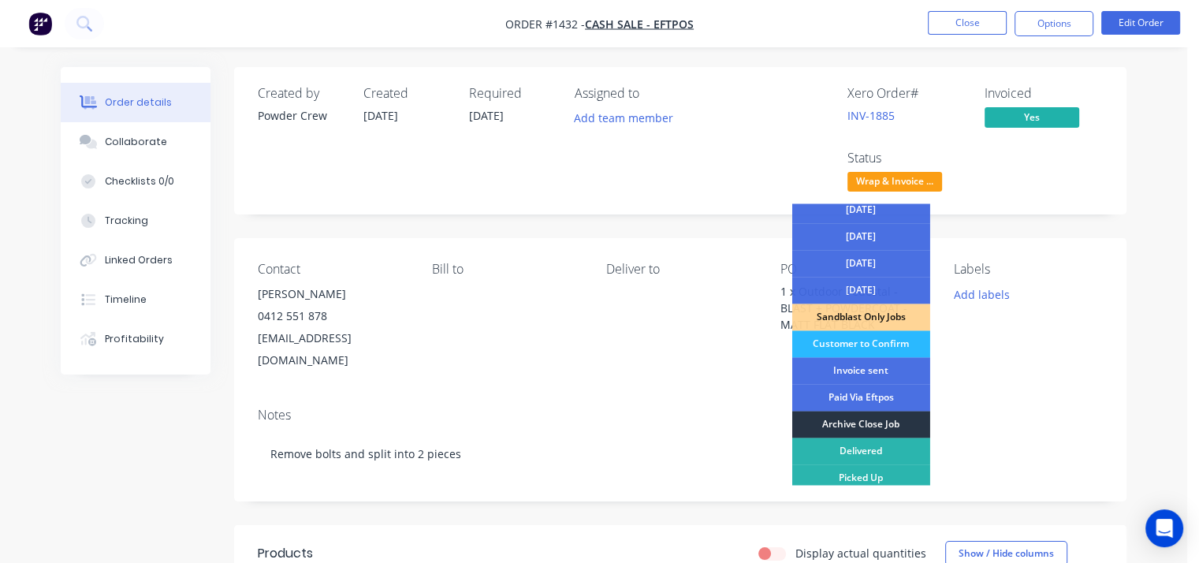
click at [883, 422] on div "Archive Close Job" at bounding box center [861, 424] width 138 height 27
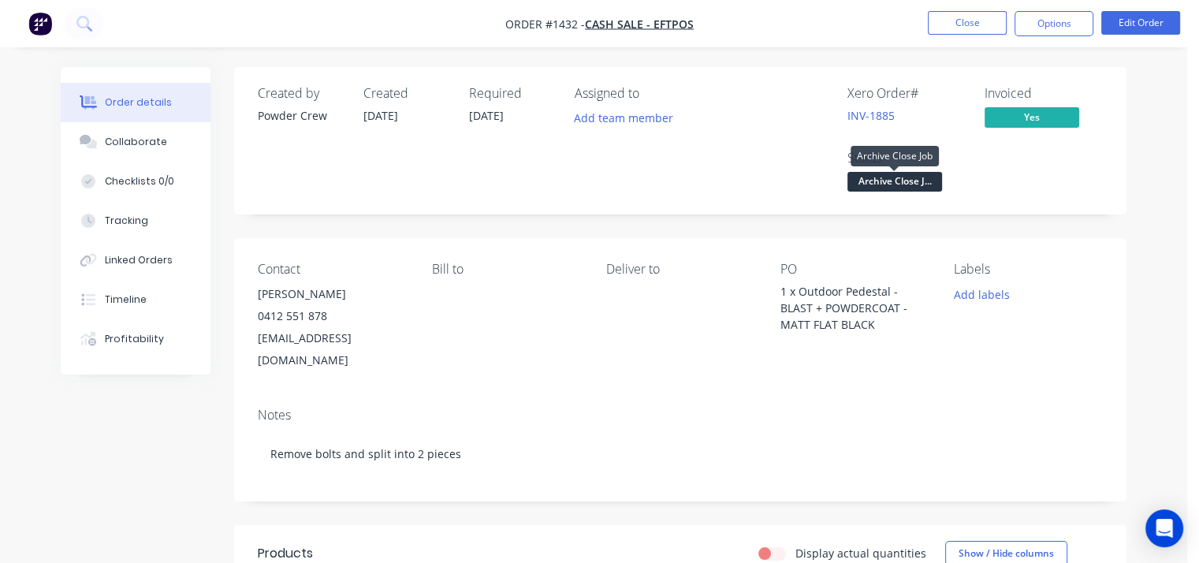
click at [921, 181] on span "Archive Close J..." at bounding box center [895, 182] width 95 height 20
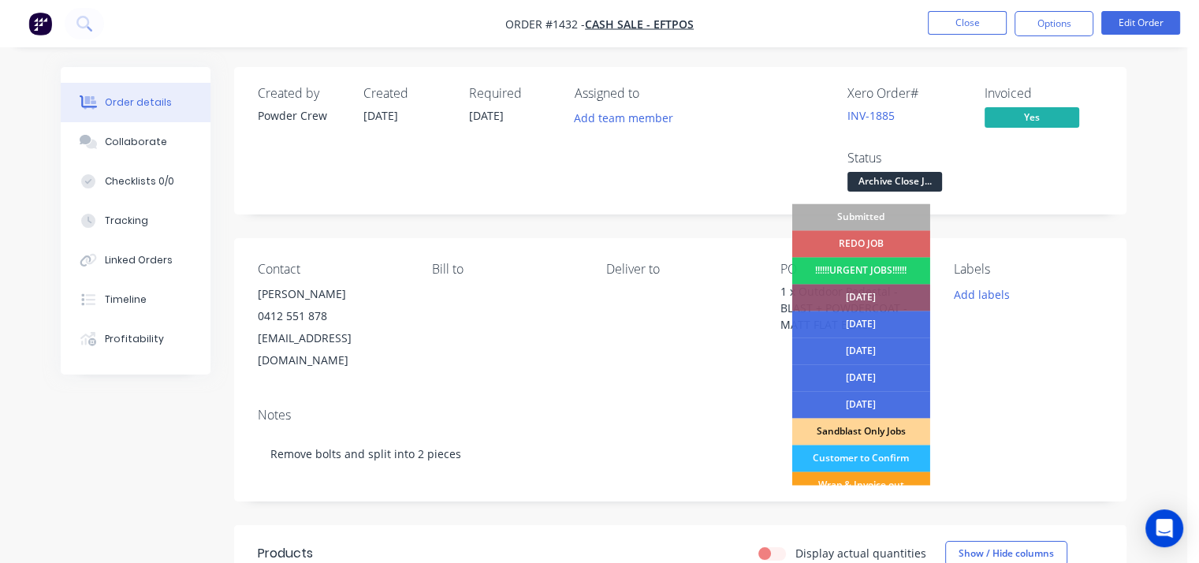
click at [1060, 194] on div "Xero Order # INV-1885 Invoiced Yes Status Archive Close J... Submitted REDO JOB…" at bounding box center [917, 141] width 371 height 110
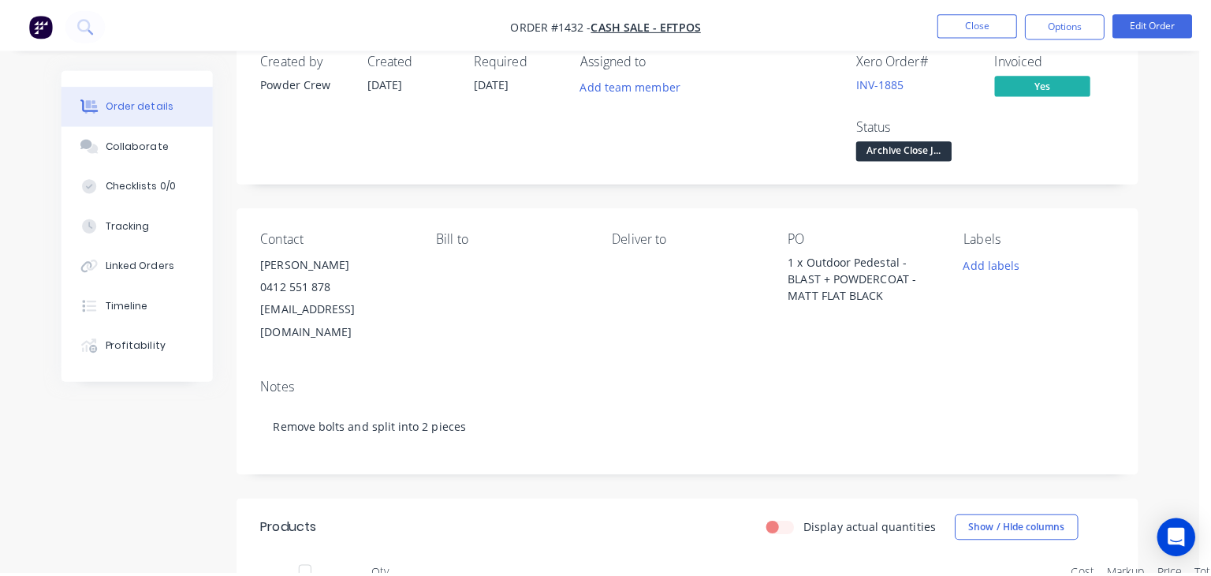
scroll to position [0, 0]
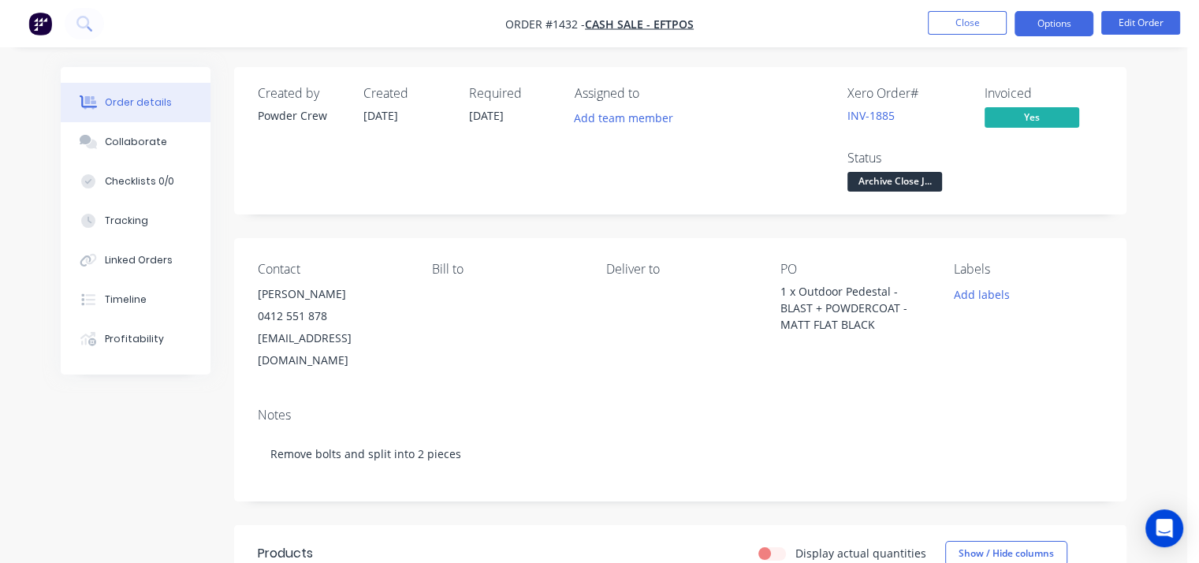
click at [1059, 27] on button "Options" at bounding box center [1054, 23] width 79 height 25
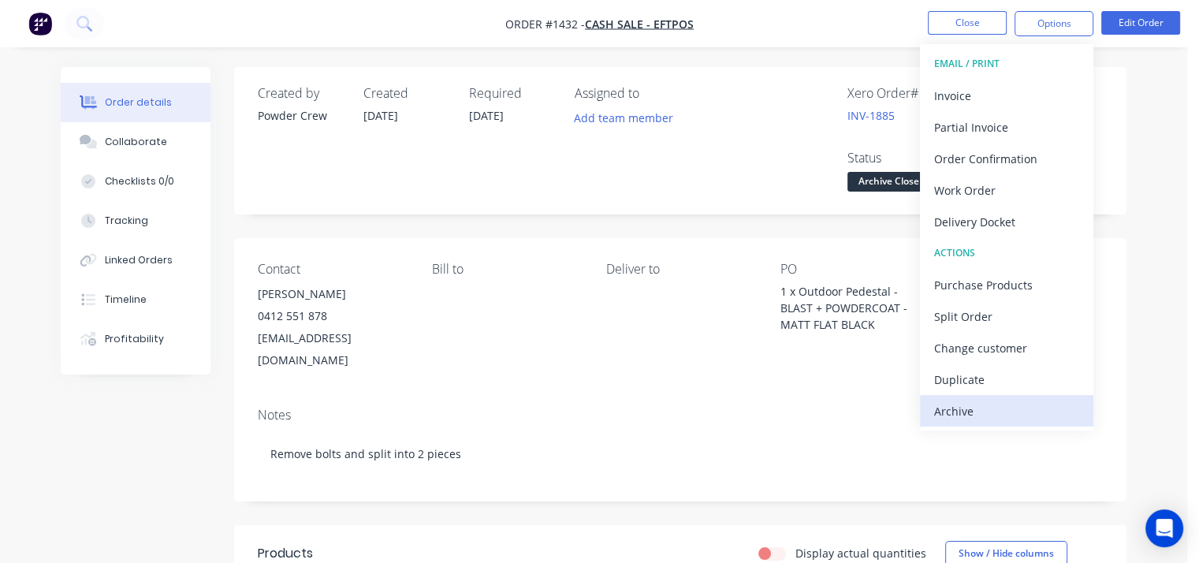
click at [978, 404] on div "Archive" at bounding box center [1006, 411] width 145 height 23
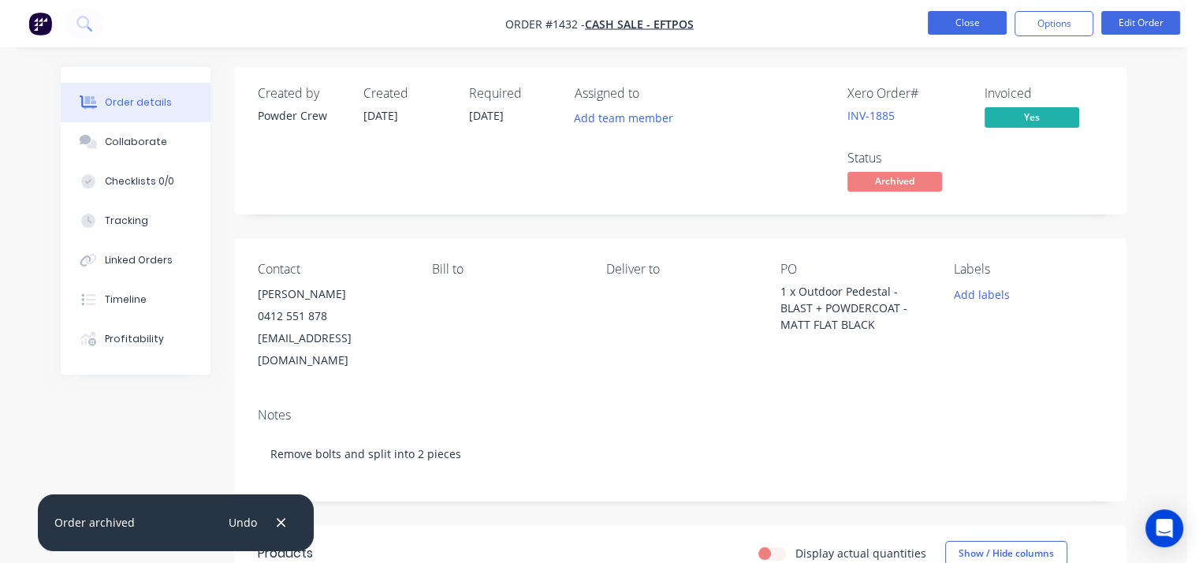
click at [978, 20] on button "Close" at bounding box center [967, 23] width 79 height 24
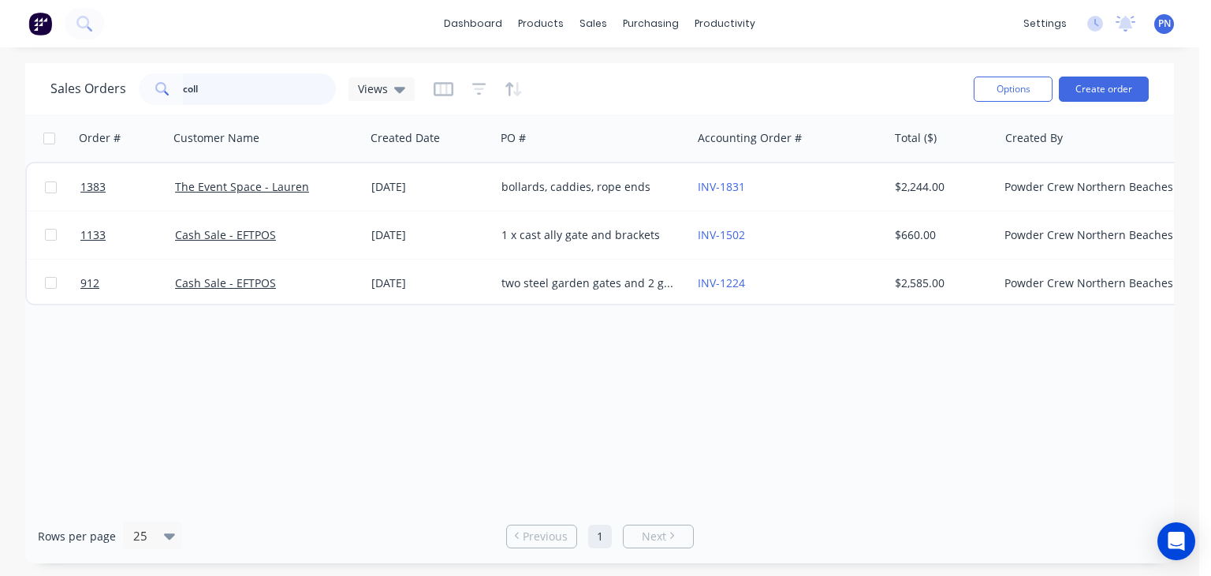
click at [217, 81] on input "coll" at bounding box center [260, 89] width 154 height 32
click at [498, 23] on link "dashboard" at bounding box center [473, 24] width 74 height 24
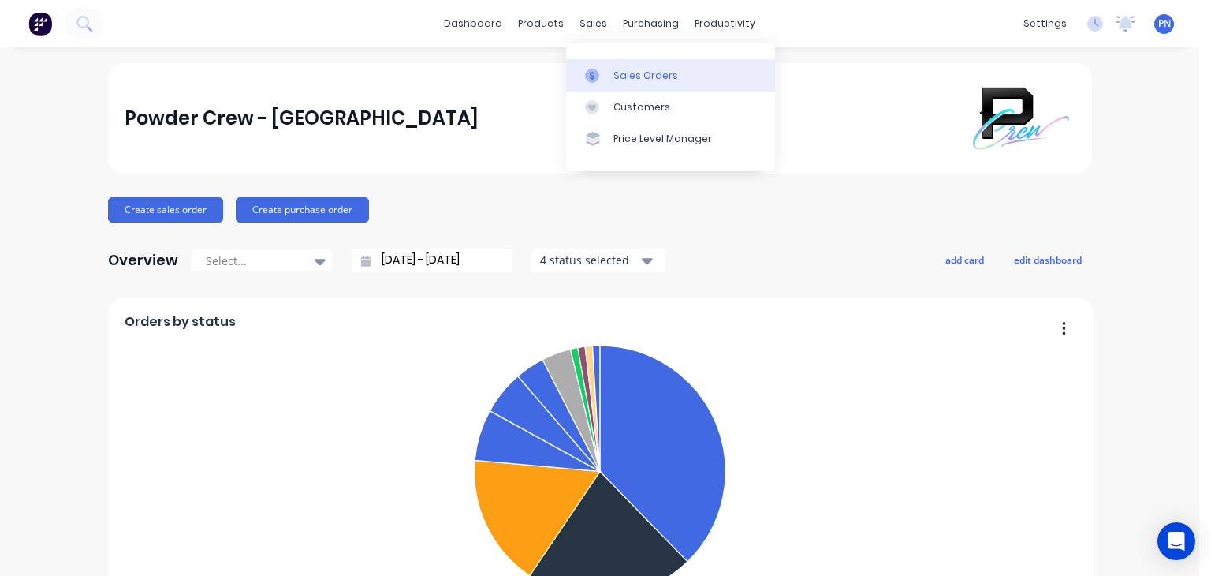
click at [614, 76] on div "Sales Orders" at bounding box center [645, 76] width 65 height 14
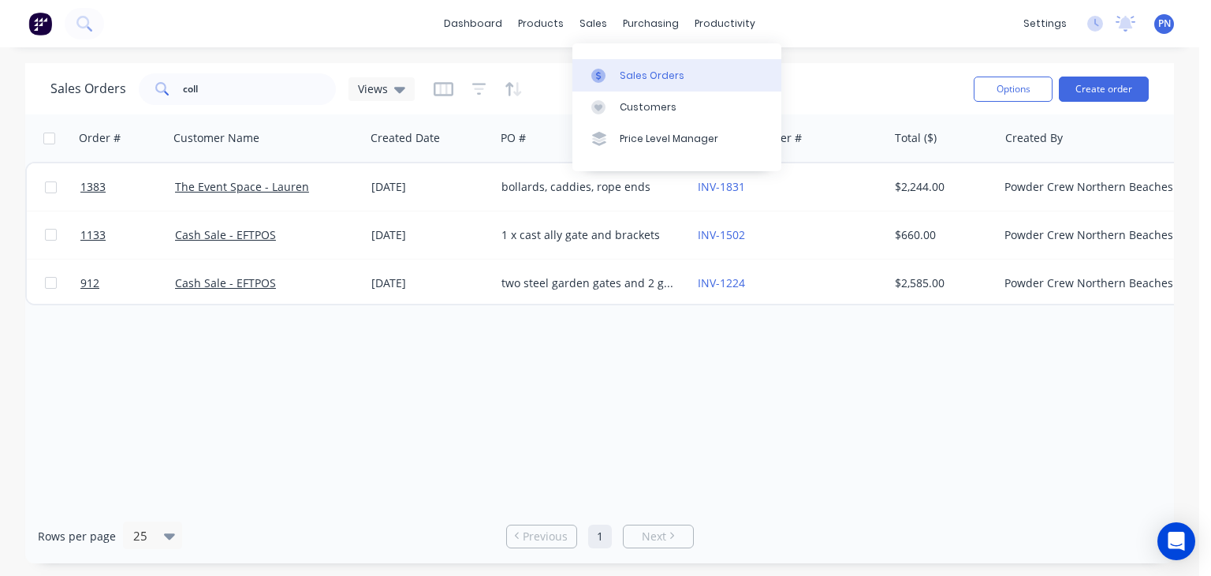
click at [637, 76] on div "Sales Orders" at bounding box center [652, 76] width 65 height 14
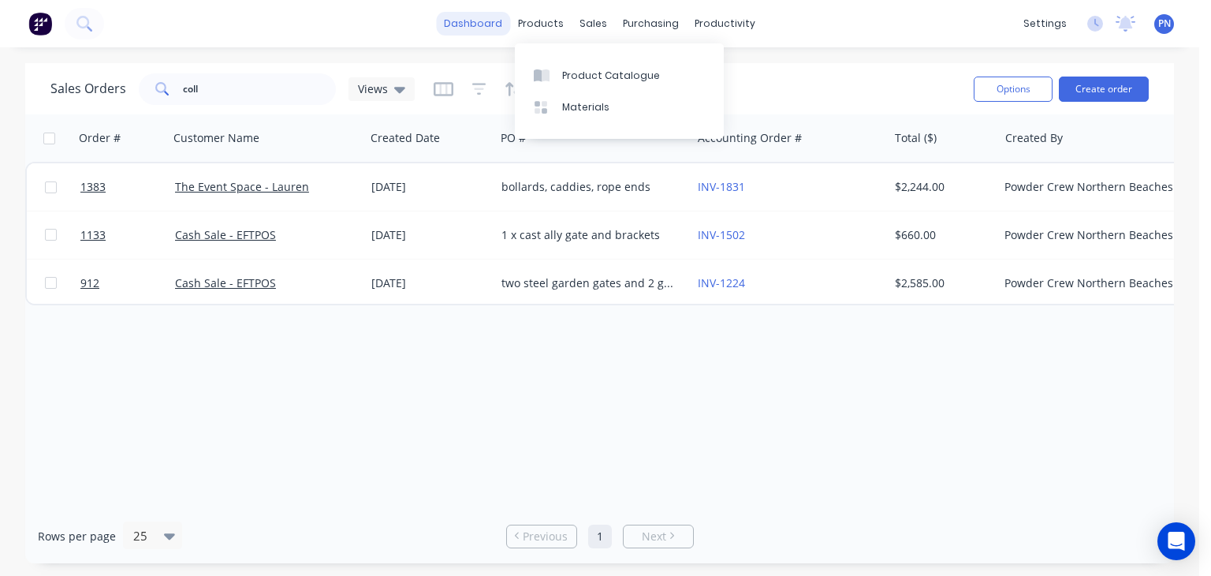
click at [483, 18] on link "dashboard" at bounding box center [473, 24] width 74 height 24
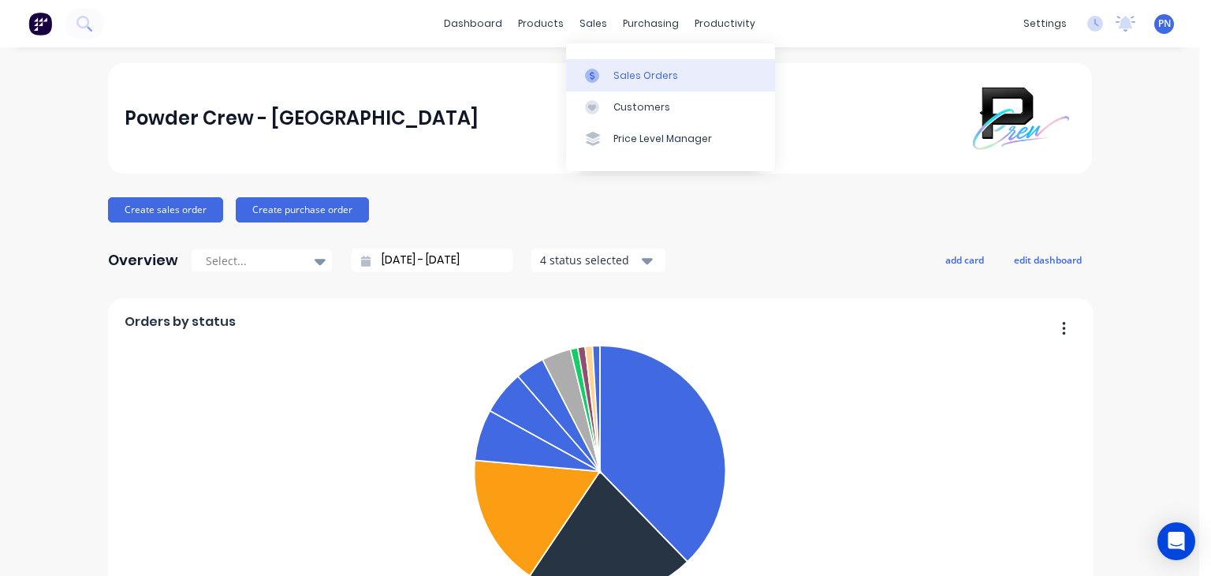
click at [614, 62] on link "Sales Orders" at bounding box center [670, 75] width 209 height 32
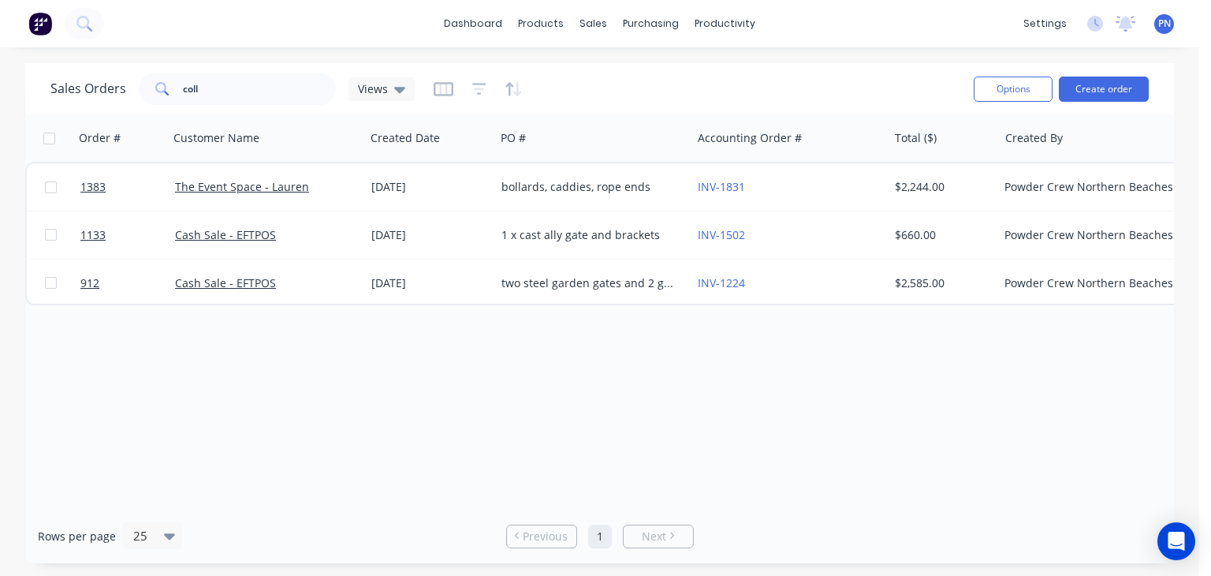
click at [683, 70] on div "Sales Orders coll Views" at bounding box center [505, 88] width 911 height 39
click at [847, 35] on div "dashboard products sales purchasing productivity dashboard products Product Cat…" at bounding box center [599, 23] width 1199 height 47
click at [230, 81] on input "coll" at bounding box center [260, 89] width 154 height 32
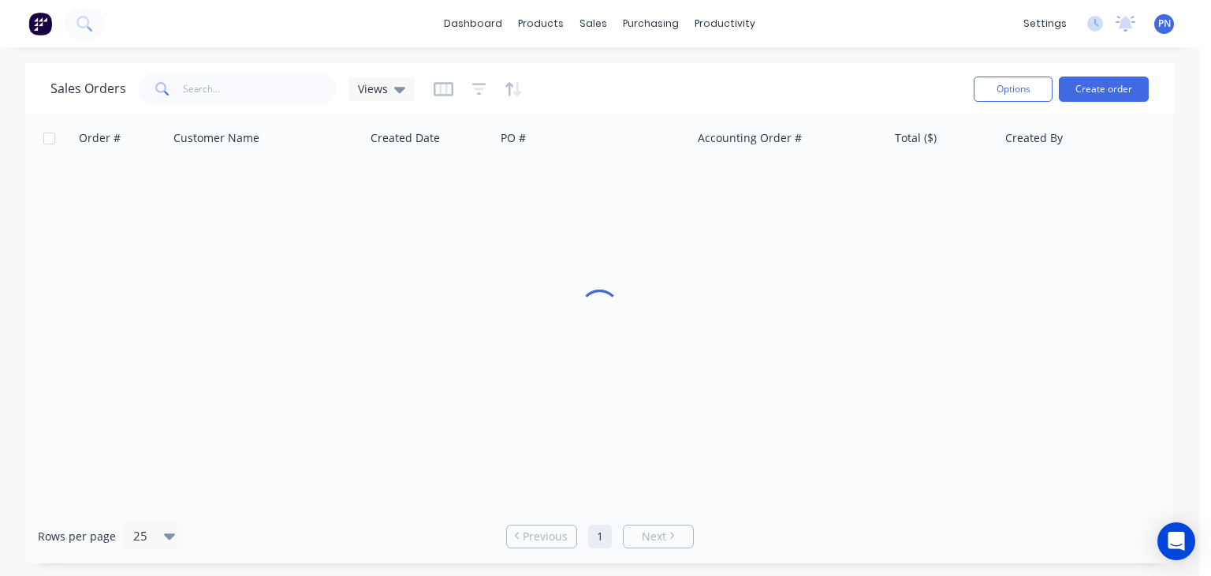
click at [760, 345] on div "Order # Customer Name Created Date PO # Accounting Order # Total ($) Created By…" at bounding box center [599, 311] width 1149 height 394
